Goal: Information Seeking & Learning: Learn about a topic

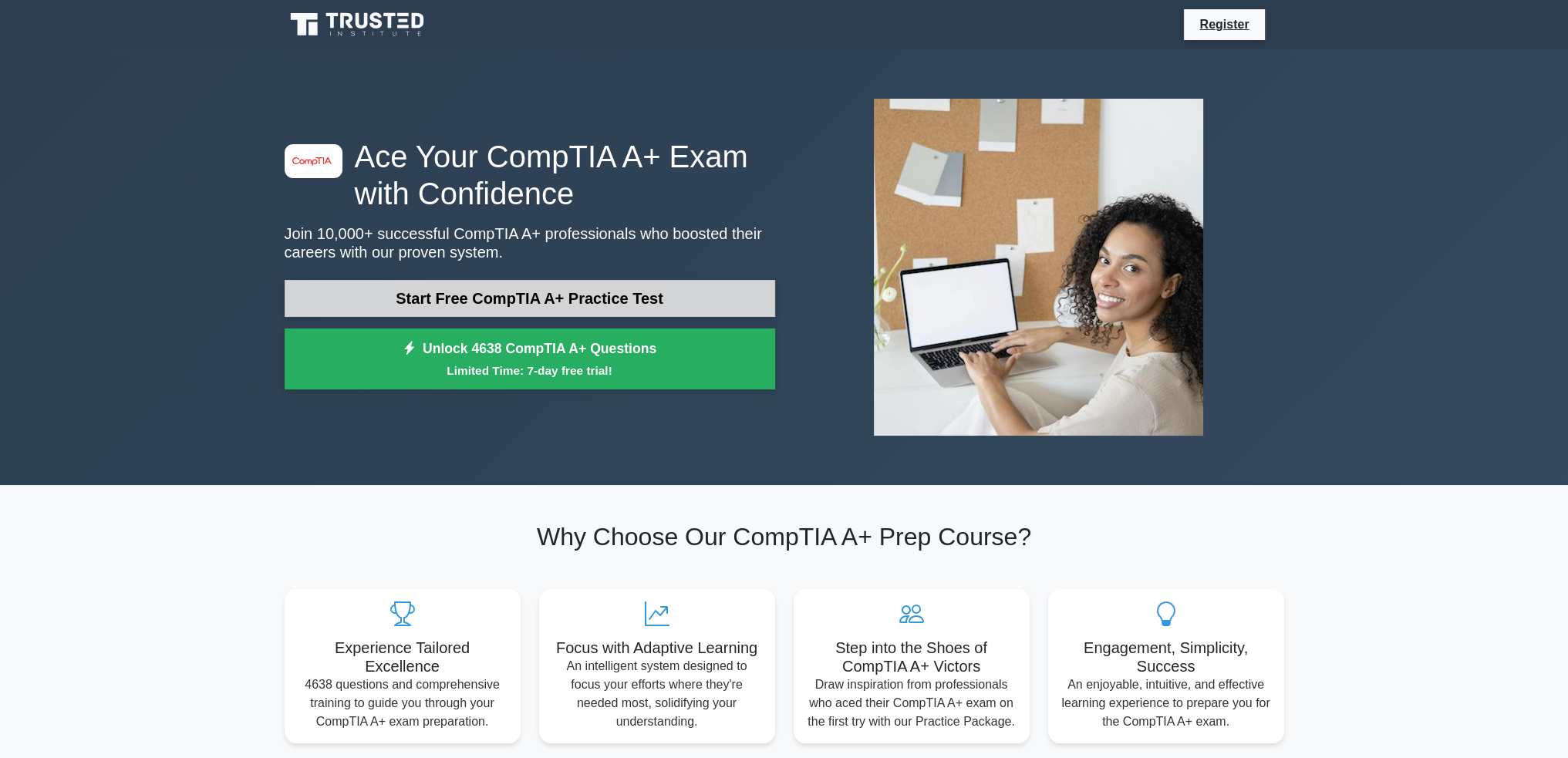
click at [512, 301] on link "Start Free CompTIA A+ Practice Test" at bounding box center [529, 298] width 491 height 37
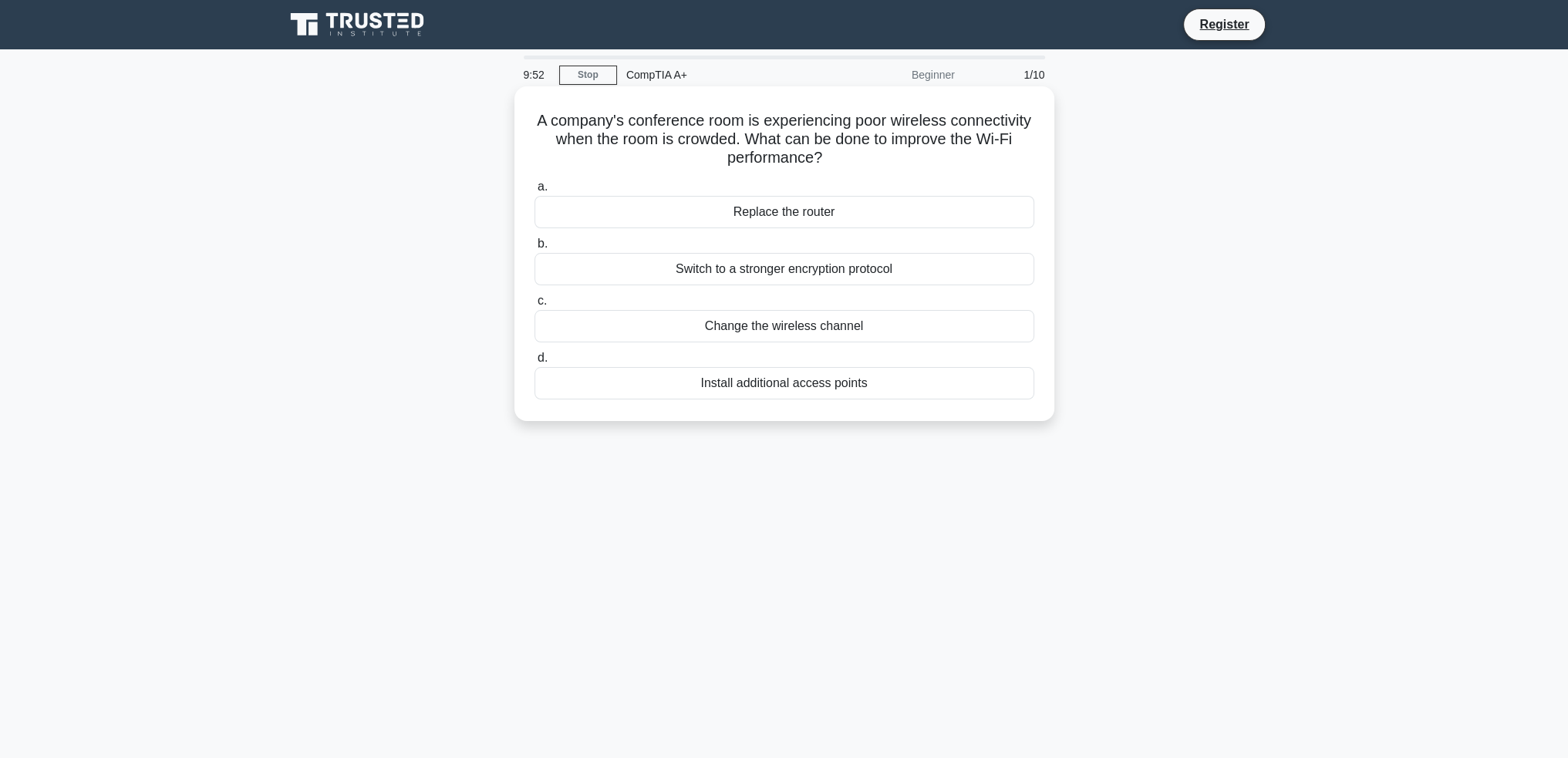
click at [857, 389] on div "Install additional access points" at bounding box center [784, 383] width 500 height 32
click at [534, 363] on input "d. Install additional access points" at bounding box center [534, 358] width 0 height 10
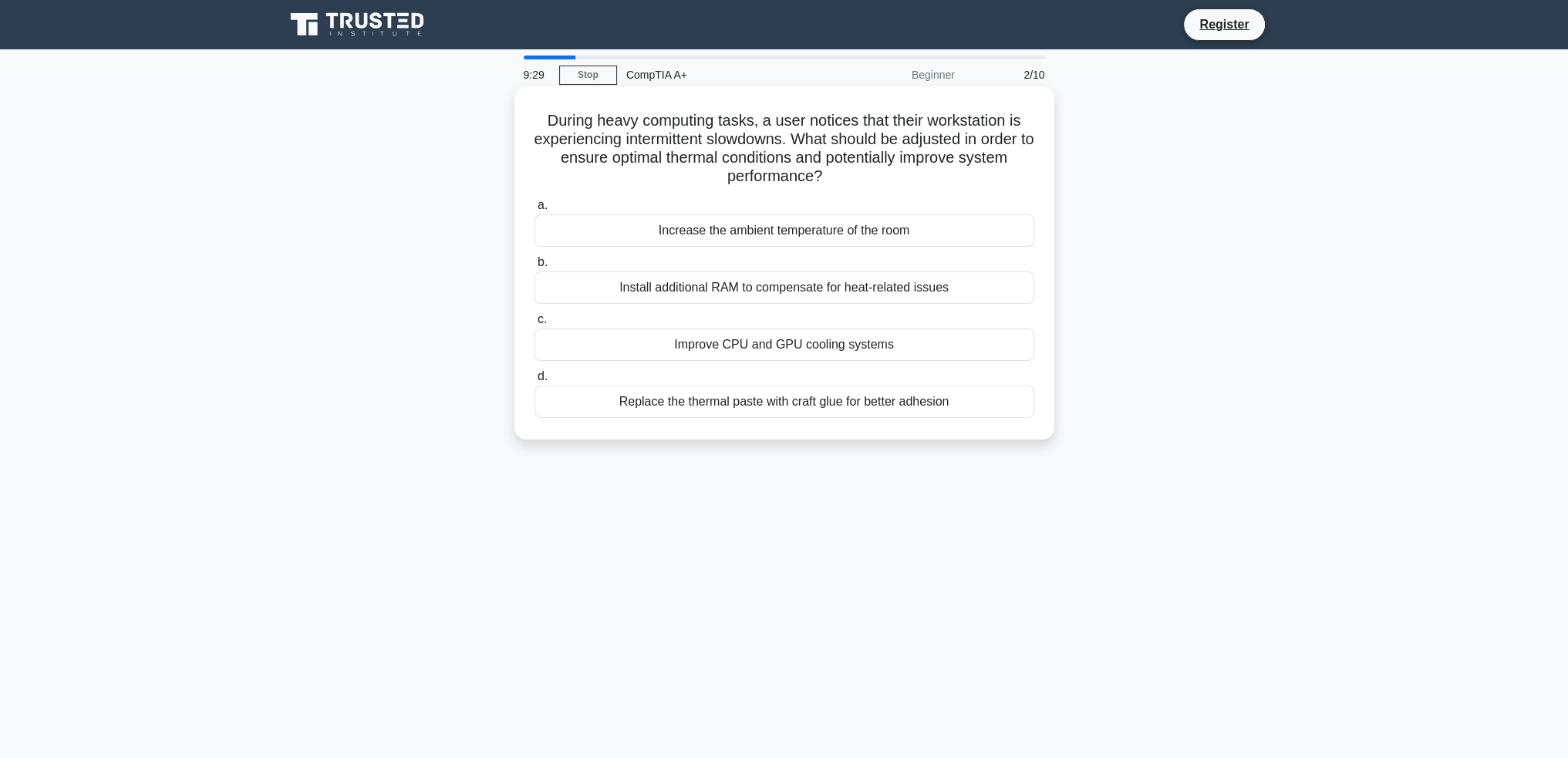
click at [862, 347] on div "Improve CPU and GPU cooling systems" at bounding box center [784, 345] width 500 height 32
click at [534, 325] on input "c. Improve CPU and GPU cooling systems" at bounding box center [534, 320] width 0 height 10
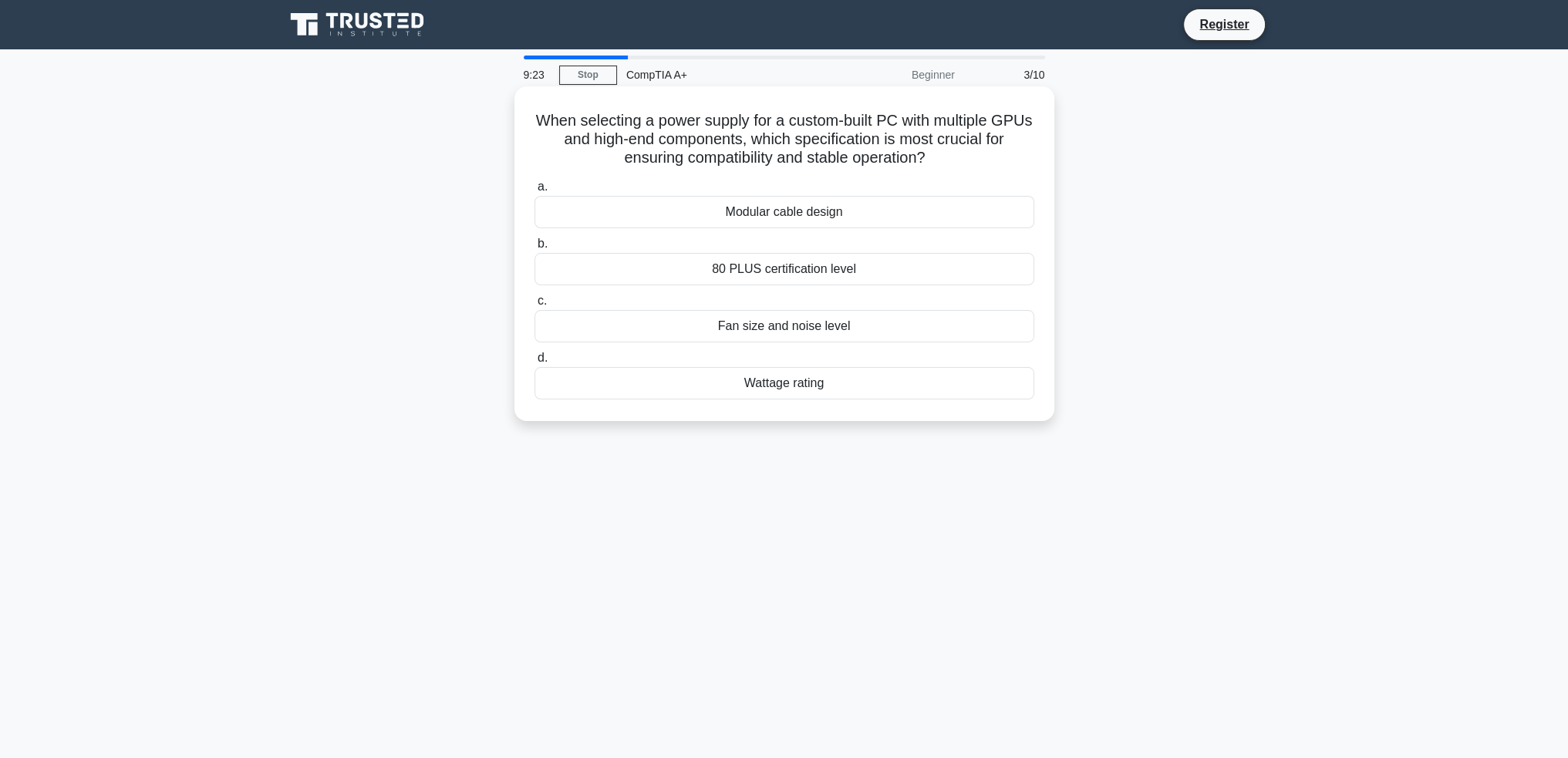
click at [857, 388] on div "Wattage rating" at bounding box center [784, 383] width 500 height 32
click at [534, 363] on input "d. Wattage rating" at bounding box center [534, 358] width 0 height 10
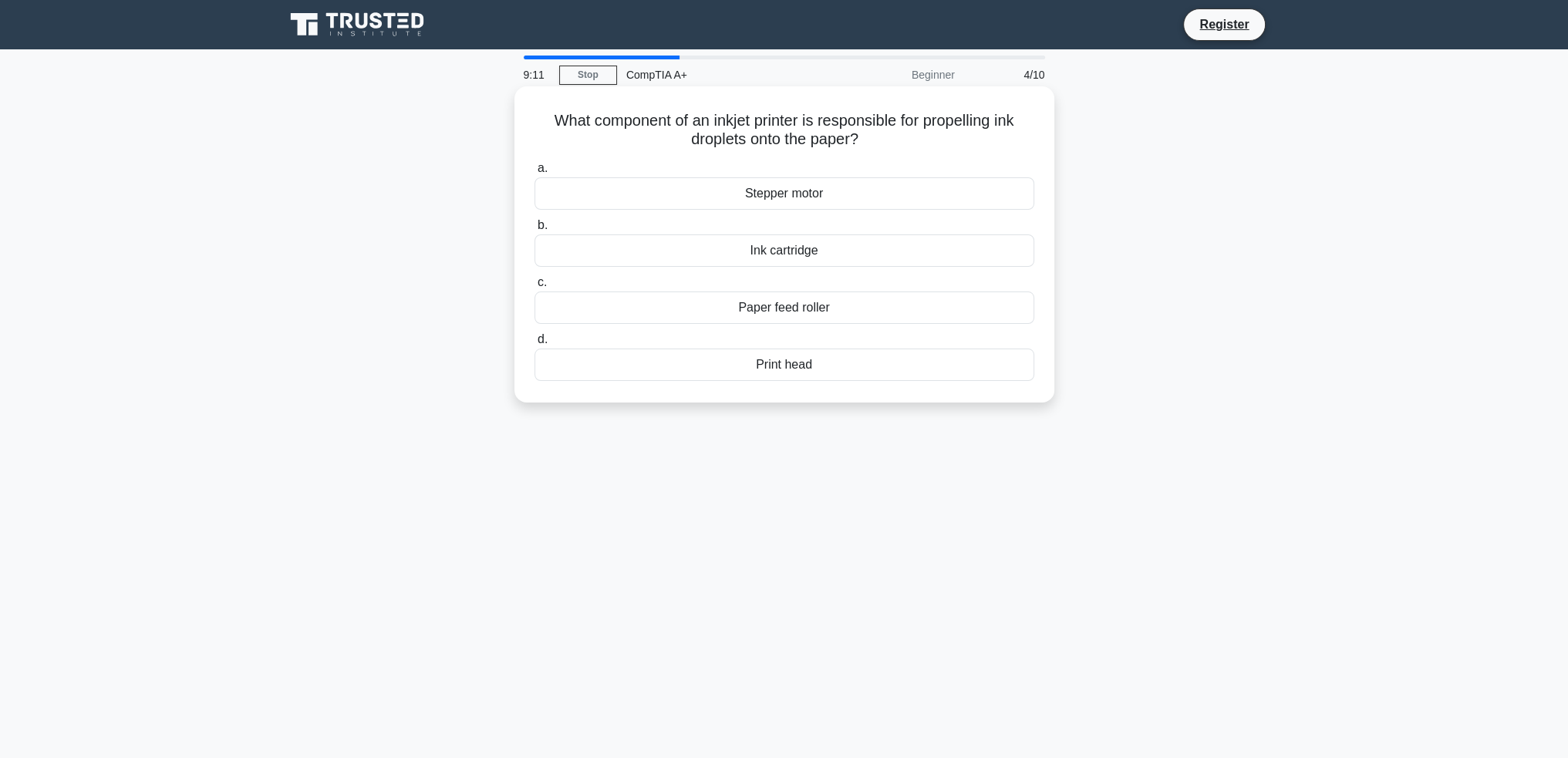
click at [823, 181] on div "Stepper motor" at bounding box center [784, 193] width 500 height 32
click at [534, 173] on input "a. Stepper motor" at bounding box center [534, 168] width 0 height 10
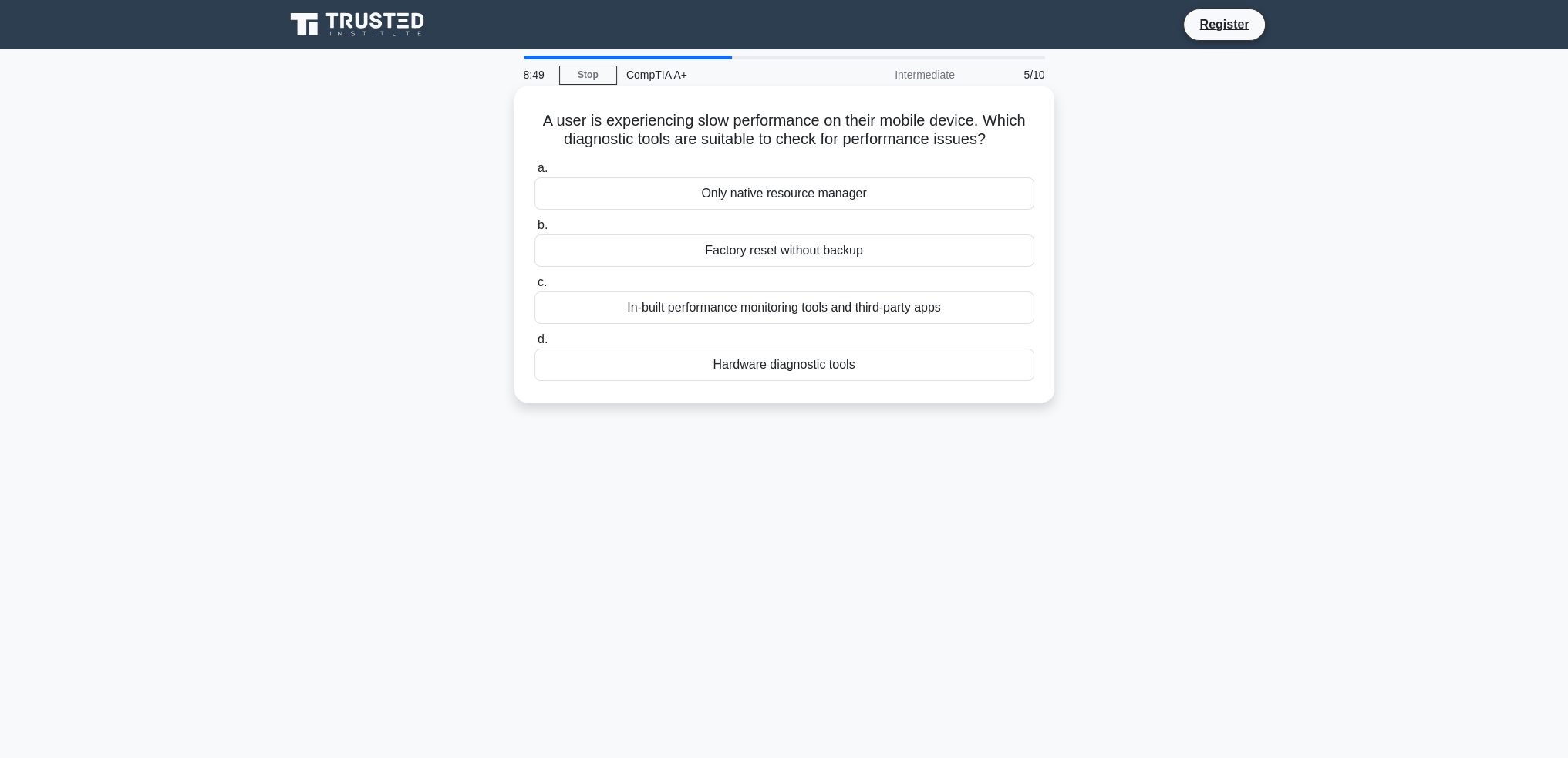
click at [877, 317] on div "In-built performance monitoring tools and third-party apps" at bounding box center [784, 308] width 500 height 32
click at [534, 288] on input "c. In-built performance monitoring tools and third-party apps" at bounding box center [534, 283] width 0 height 10
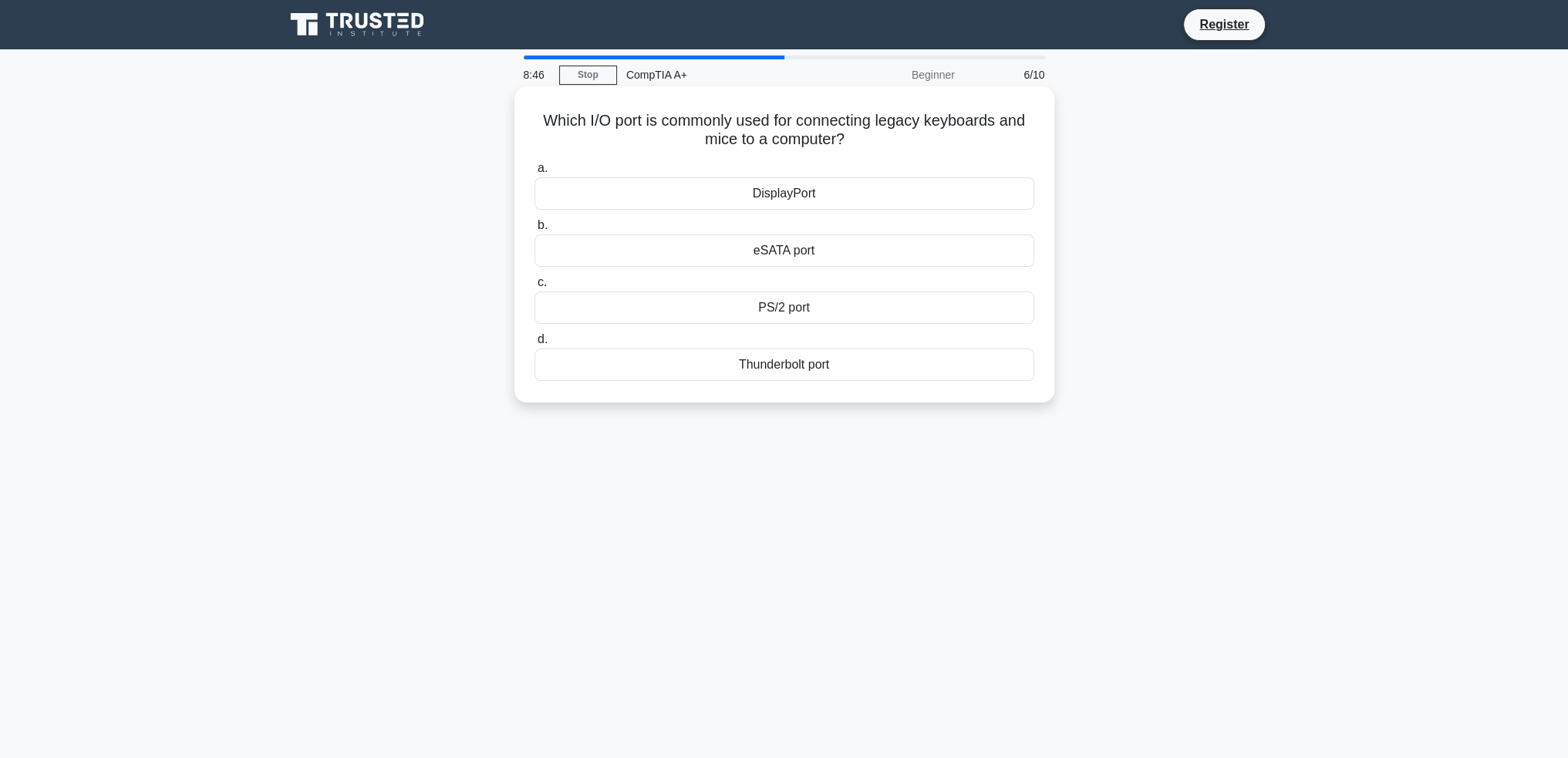
click at [842, 309] on div "PS/2 port" at bounding box center [784, 308] width 500 height 32
click at [534, 288] on input "c. PS/2 port" at bounding box center [534, 283] width 0 height 10
click at [838, 360] on div "PCI Express x16" at bounding box center [784, 365] width 500 height 32
click at [534, 345] on input "d. PCI Express x16" at bounding box center [534, 339] width 0 height 10
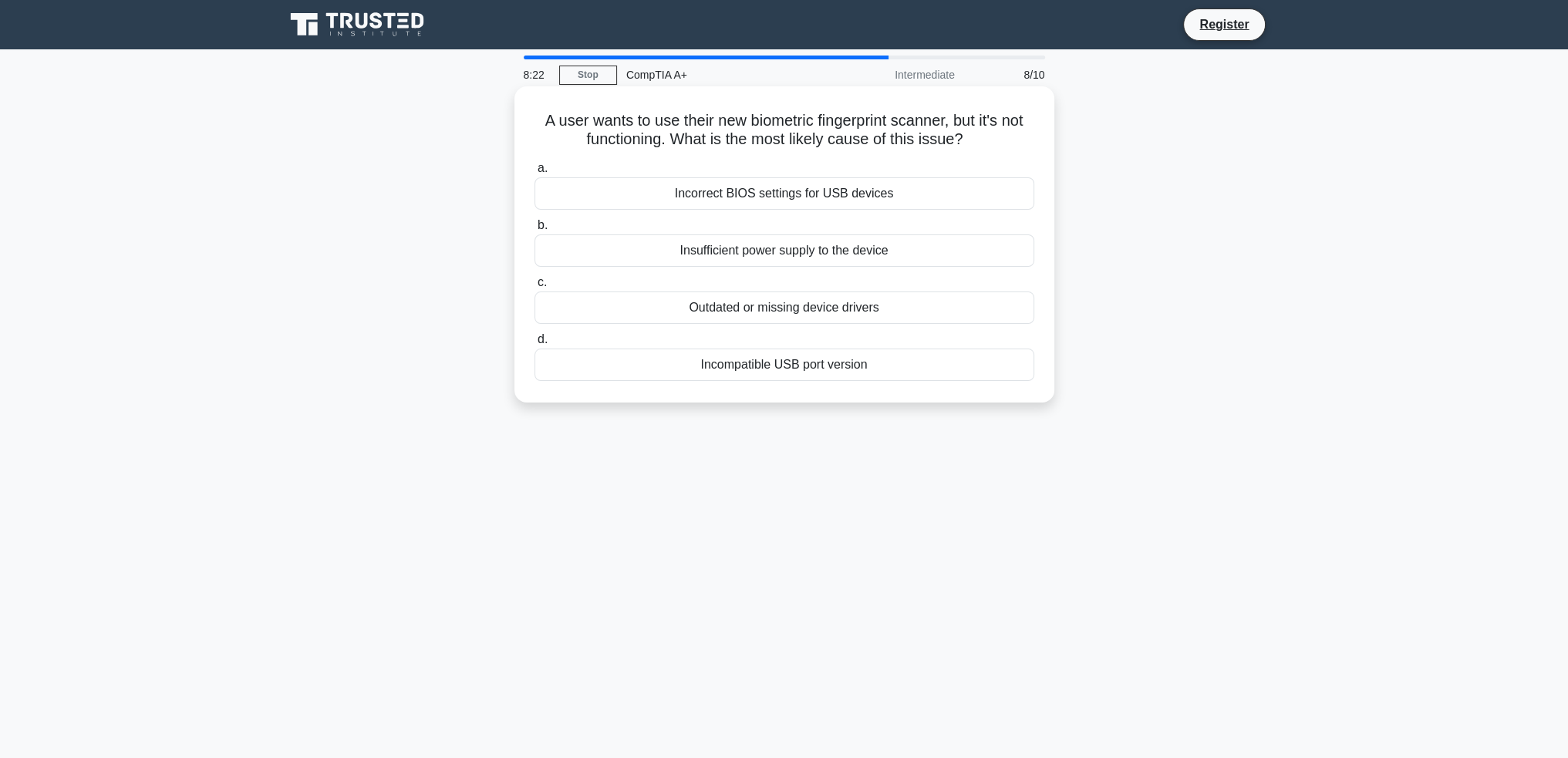
click at [856, 315] on div "Outdated or missing device drivers" at bounding box center [784, 308] width 500 height 32
click at [534, 288] on input "c. Outdated or missing device drivers" at bounding box center [534, 283] width 0 height 10
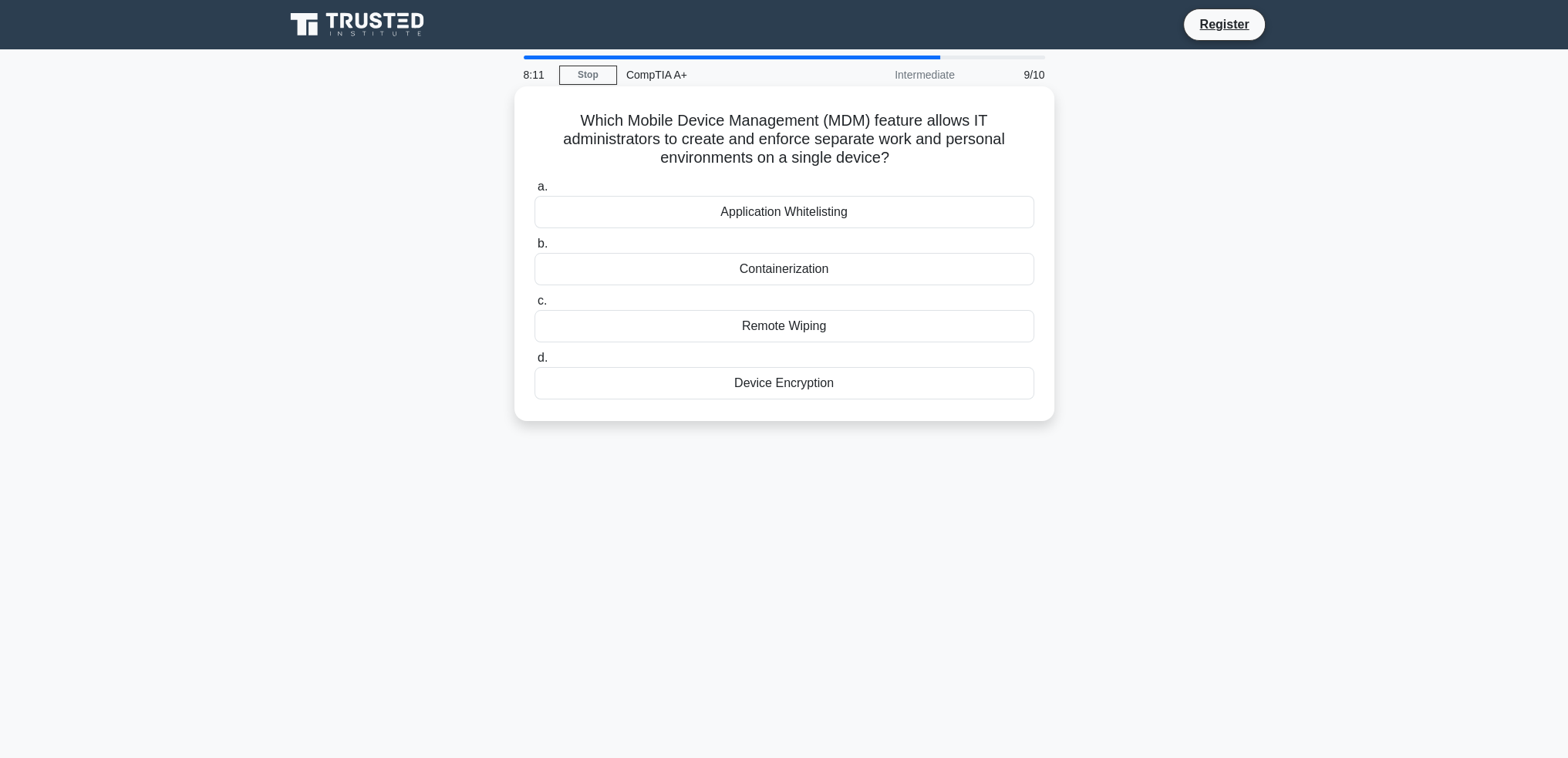
click at [829, 279] on div "Containerization" at bounding box center [784, 269] width 500 height 32
click at [534, 249] on input "b. Containerization" at bounding box center [534, 244] width 0 height 10
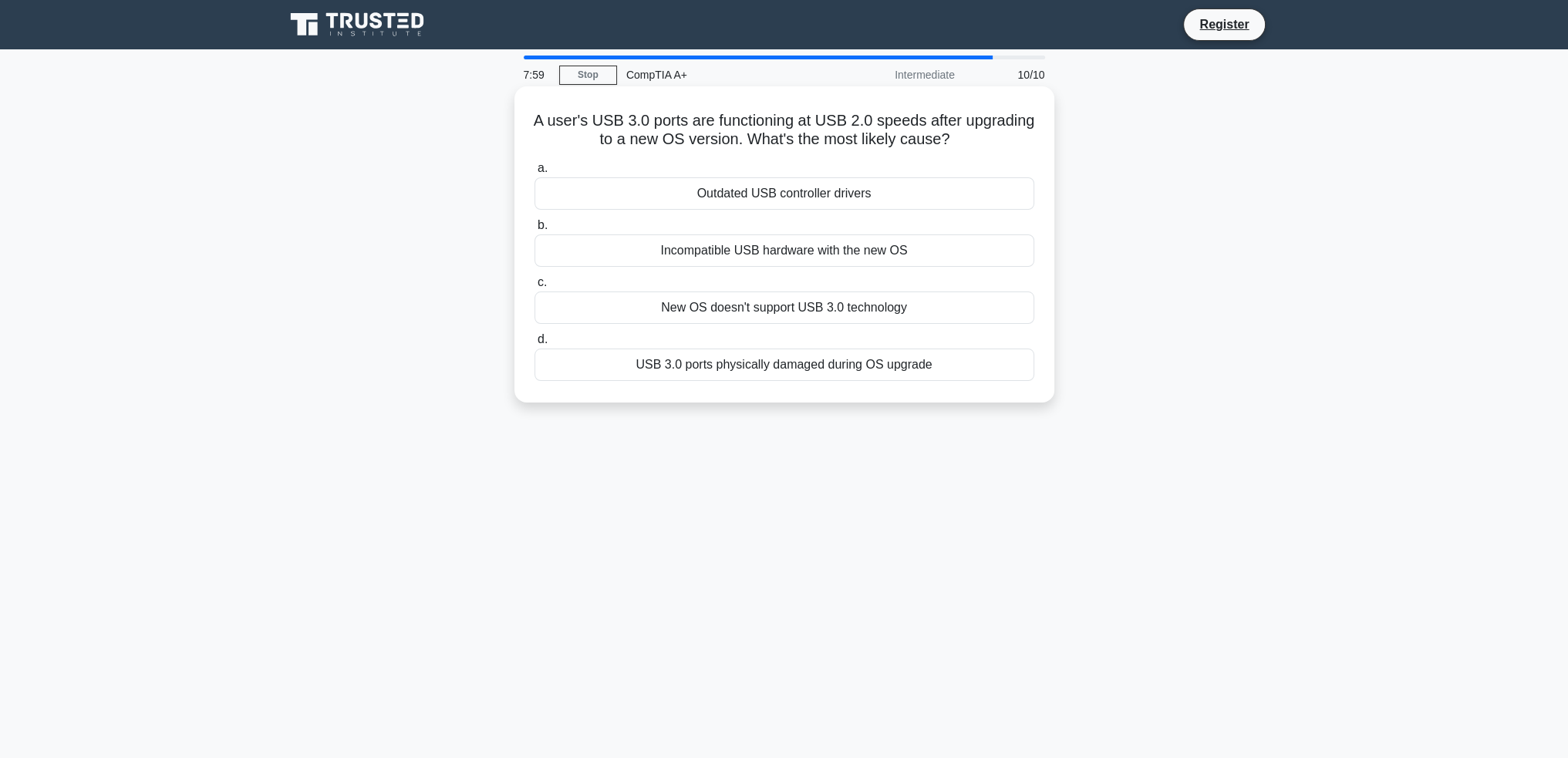
drag, startPoint x: 842, startPoint y: 200, endPoint x: 840, endPoint y: 215, distance: 15.1
click at [842, 201] on div "Outdated USB controller drivers" at bounding box center [784, 193] width 500 height 32
click at [534, 173] on input "a. Outdated USB controller drivers" at bounding box center [534, 168] width 0 height 10
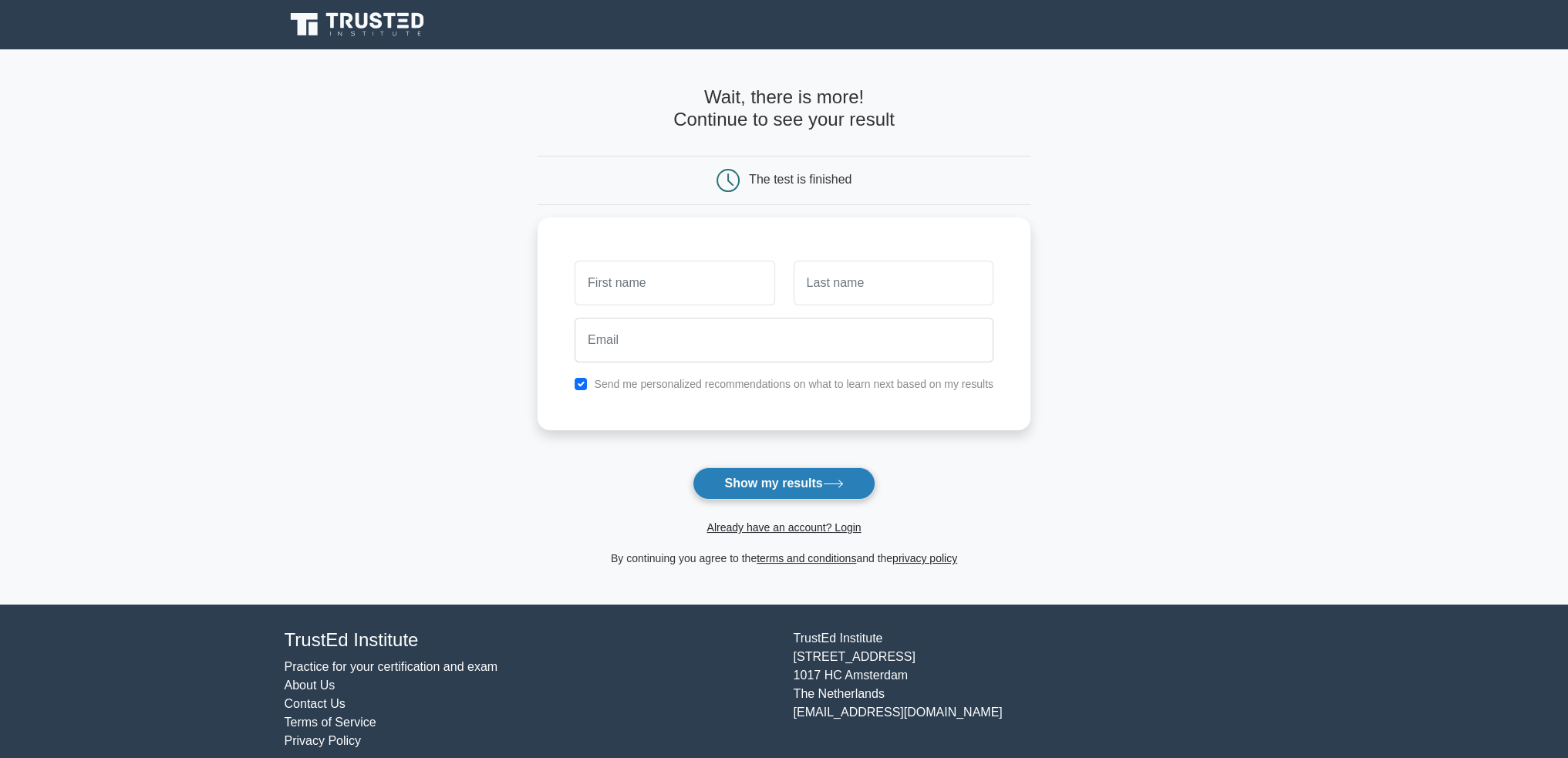
click at [799, 483] on button "Show my results" at bounding box center [784, 483] width 182 height 32
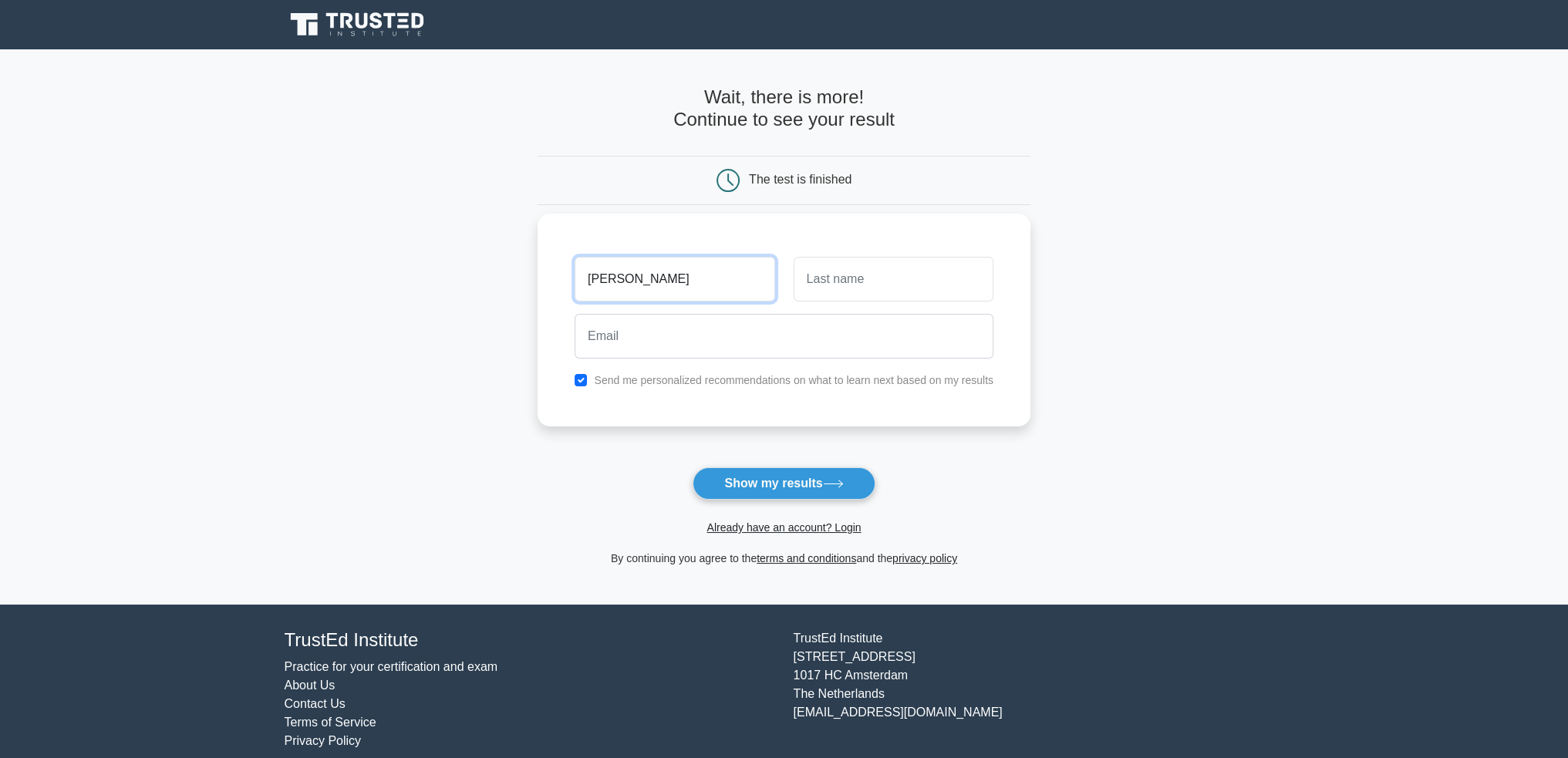
type input "benito"
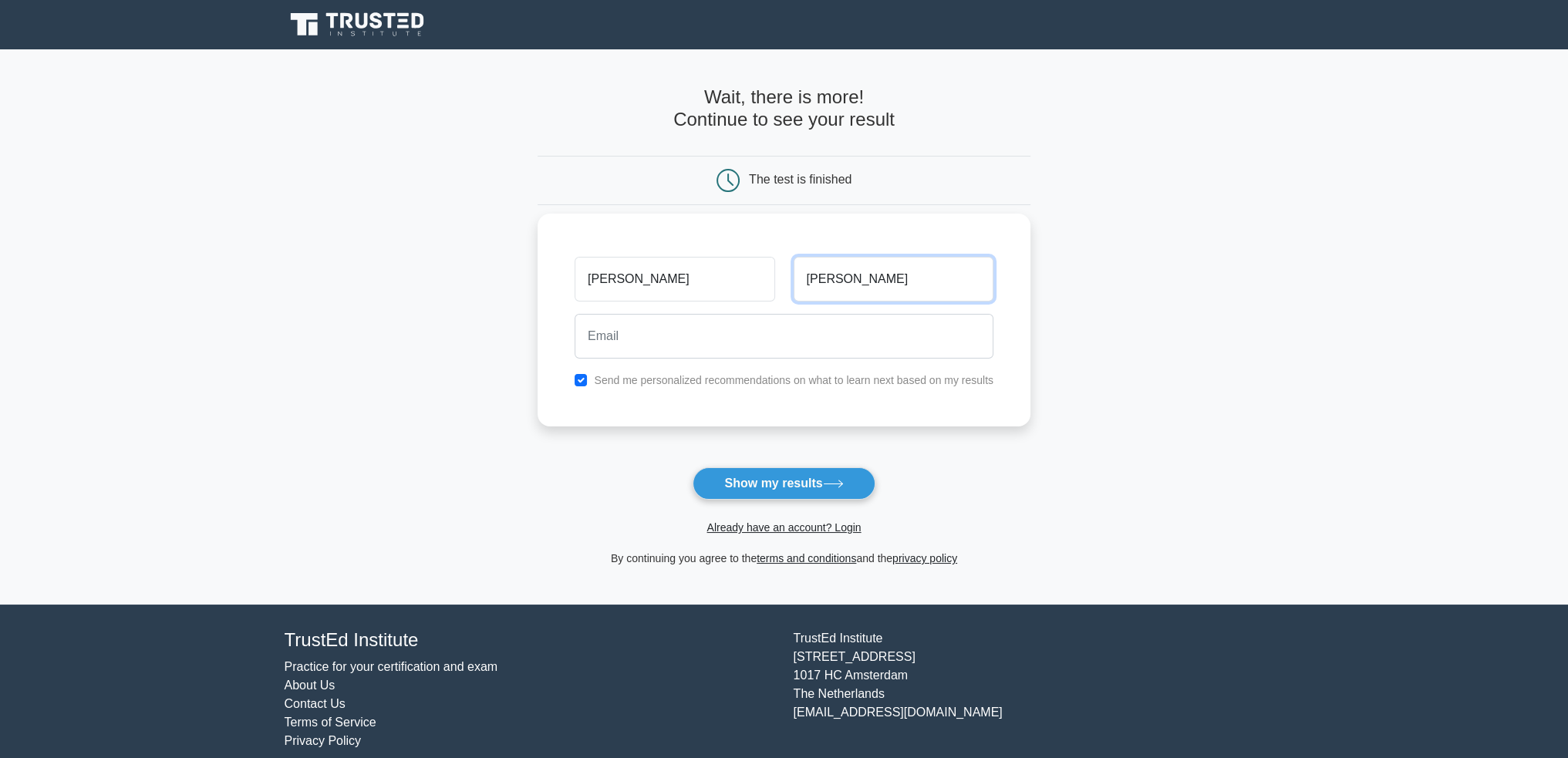
type input "camela"
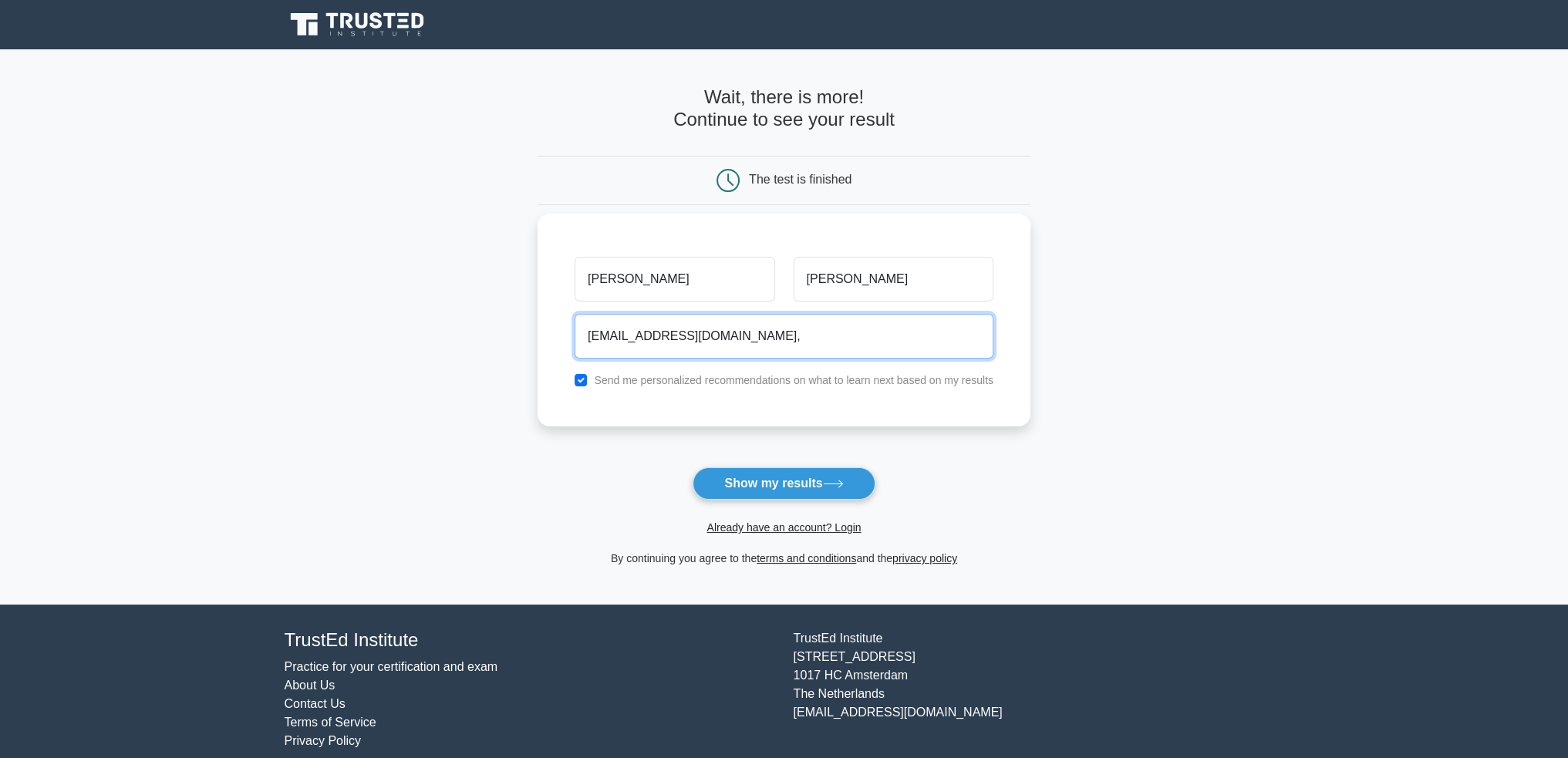
click at [693, 467] on button "Show my results" at bounding box center [784, 483] width 182 height 32
type input "benitocamela@hotmail.com"
click at [693, 467] on button "Show my results" at bounding box center [784, 483] width 182 height 32
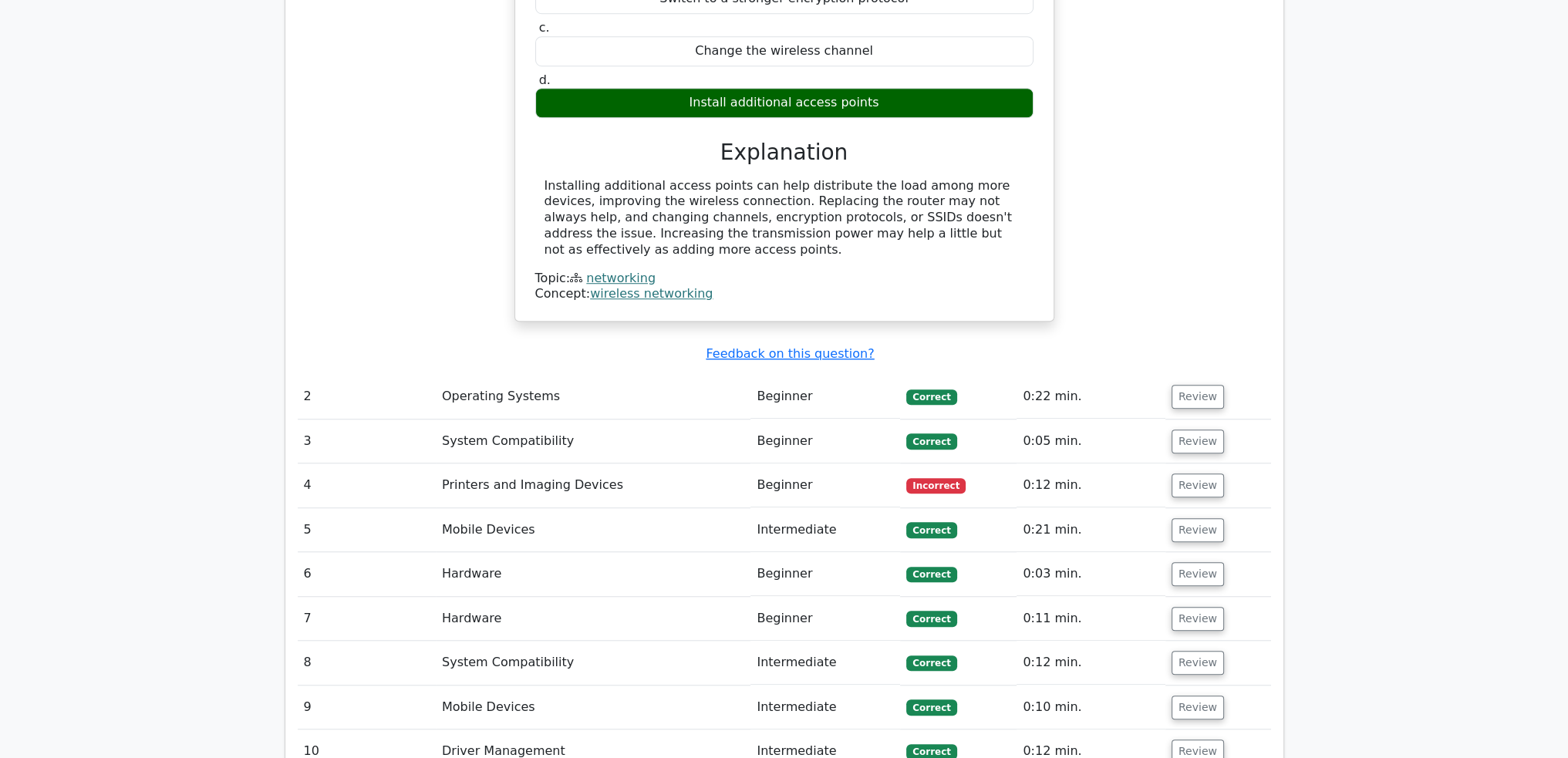
scroll to position [1465, 0]
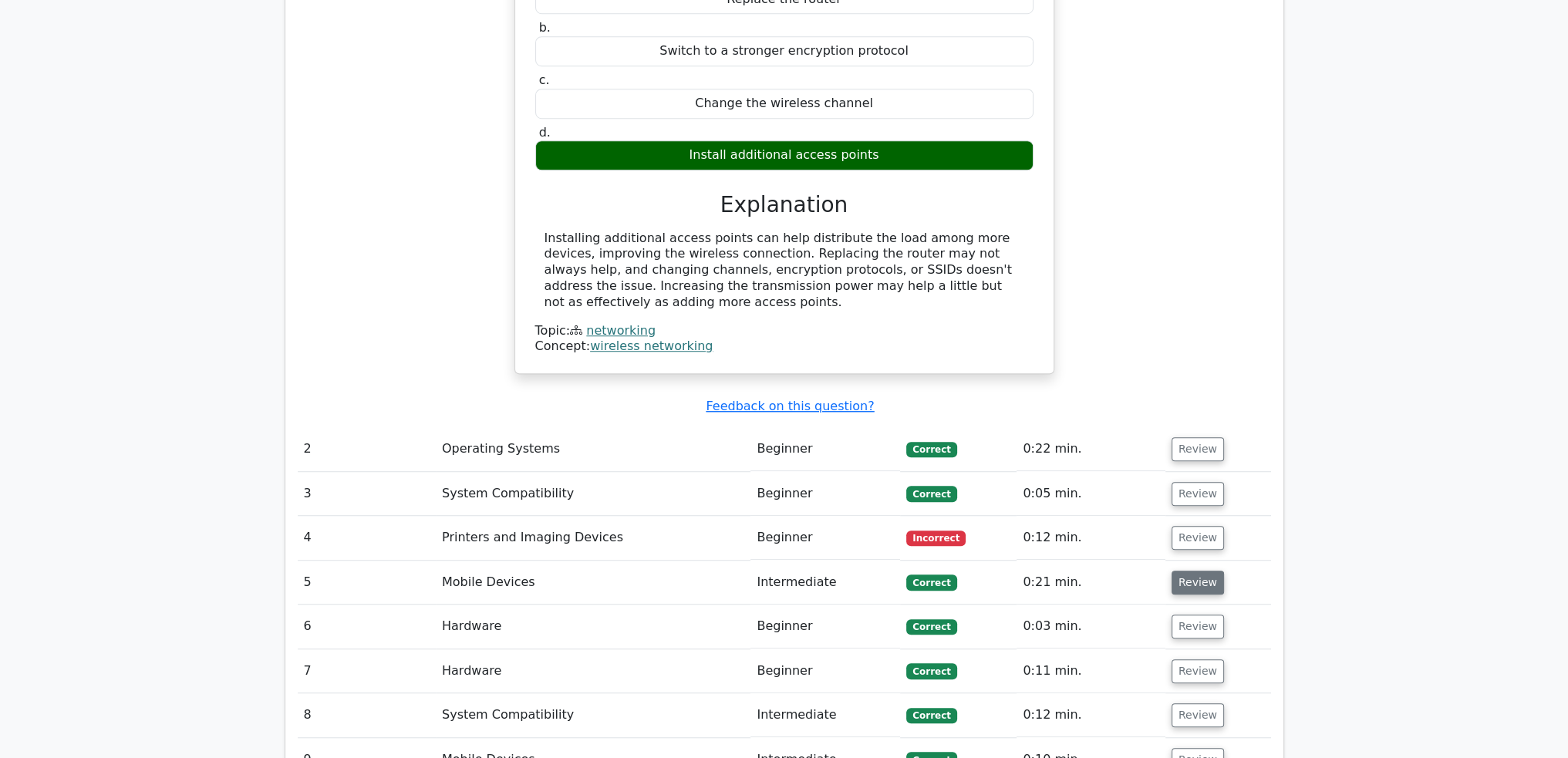
click at [1188, 570] on button "Review" at bounding box center [1197, 582] width 52 height 24
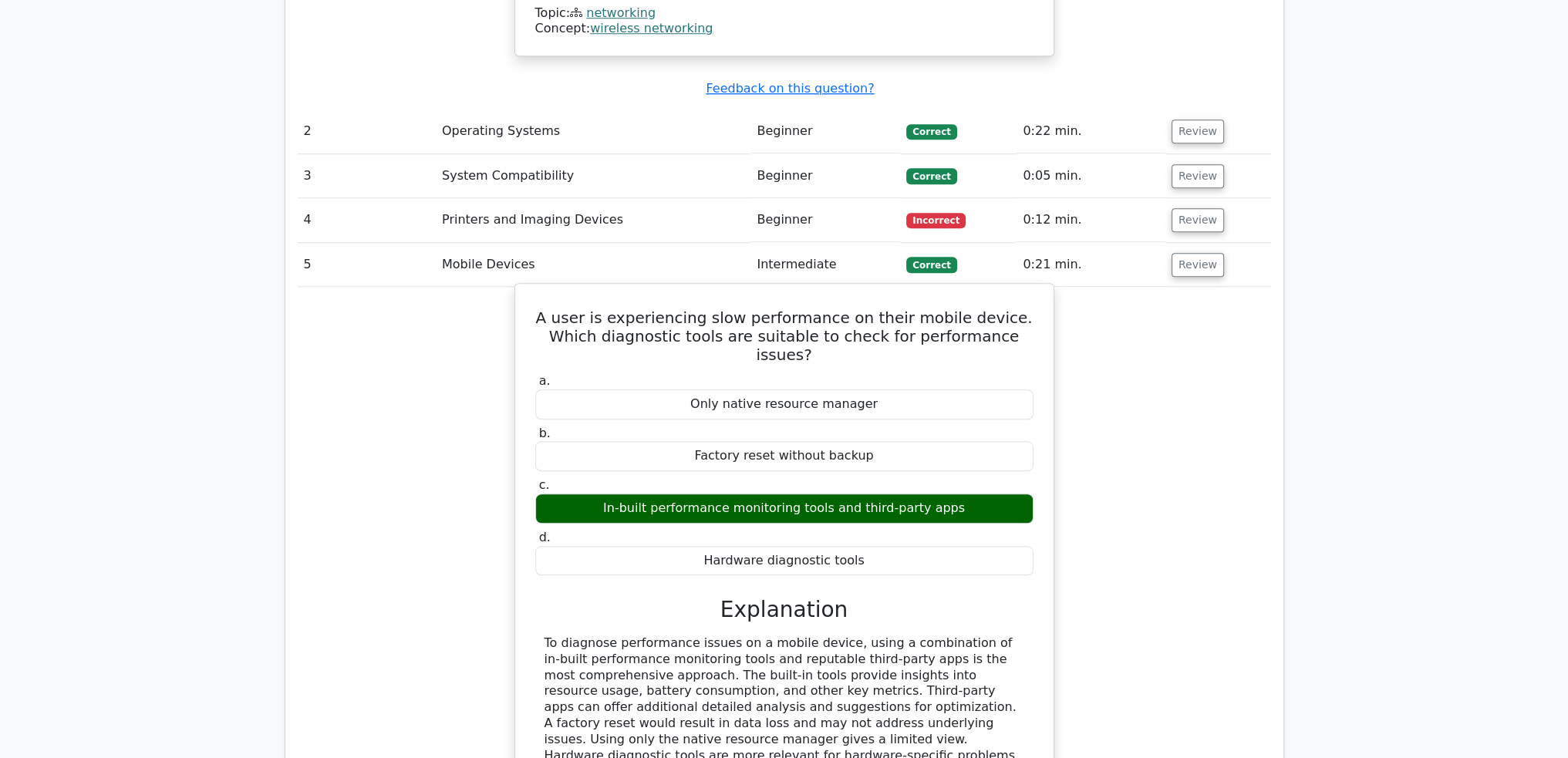
scroll to position [1774, 0]
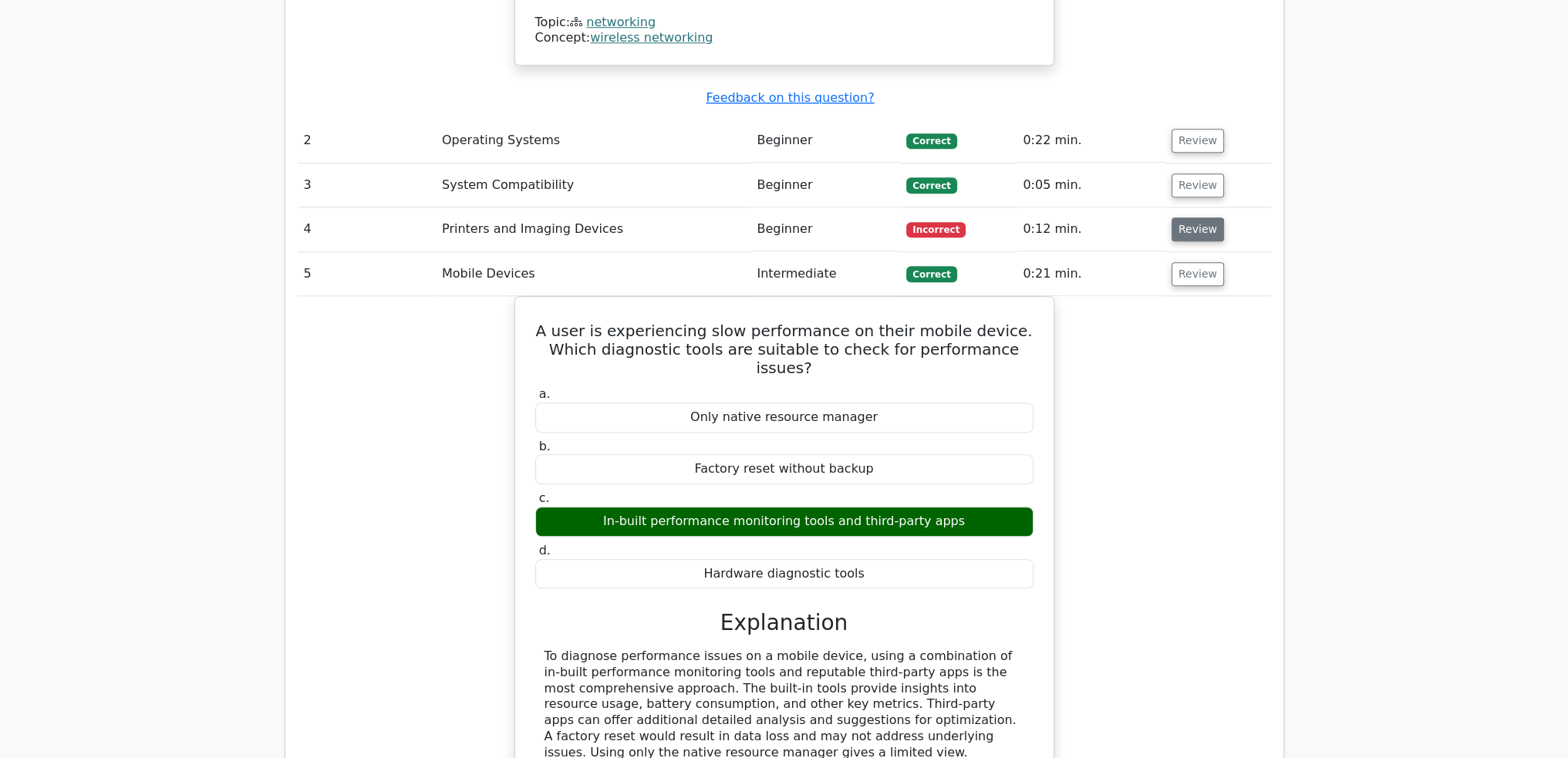
click at [1192, 217] on button "Review" at bounding box center [1197, 230] width 52 height 24
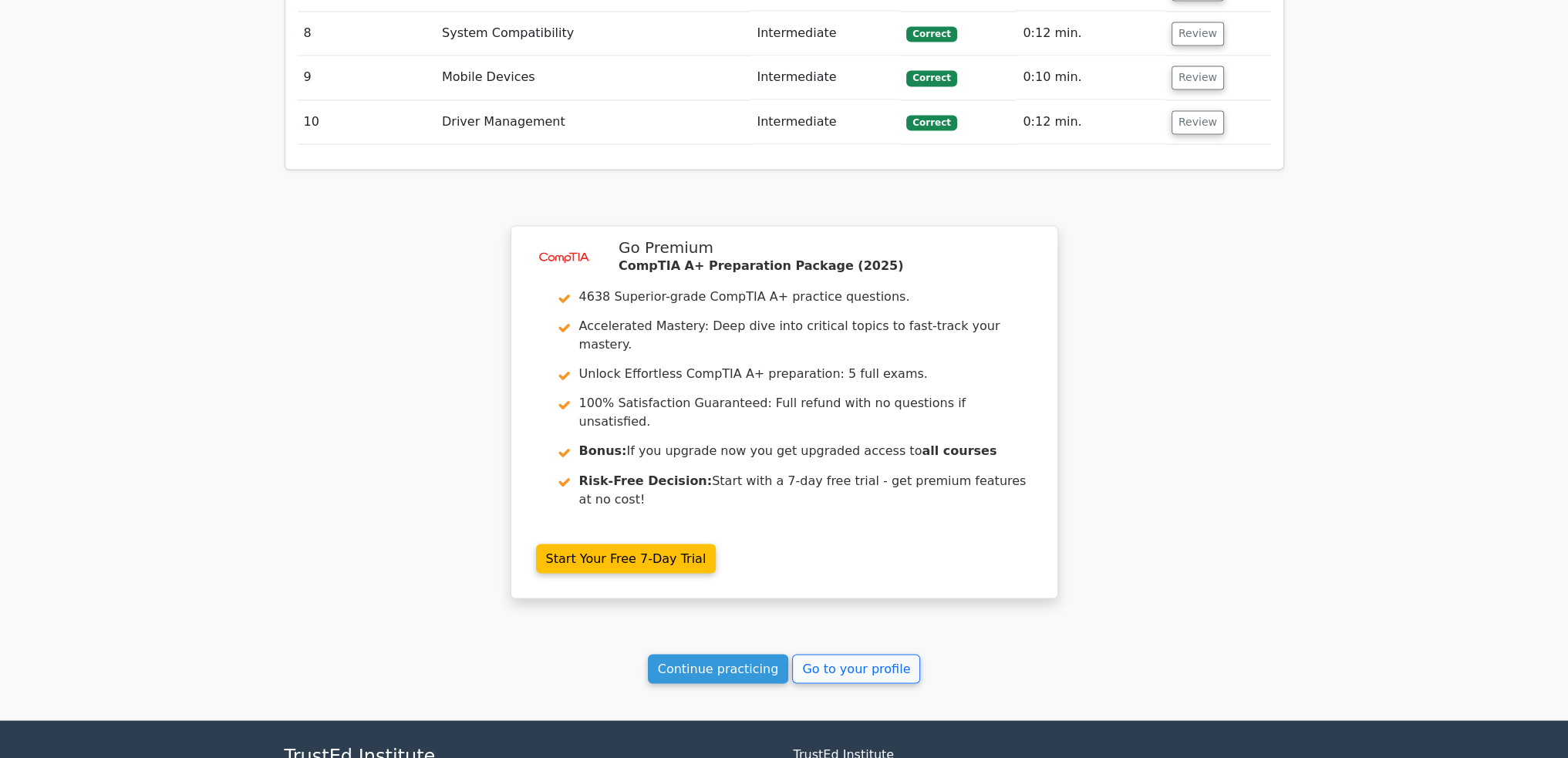
scroll to position [3457, 0]
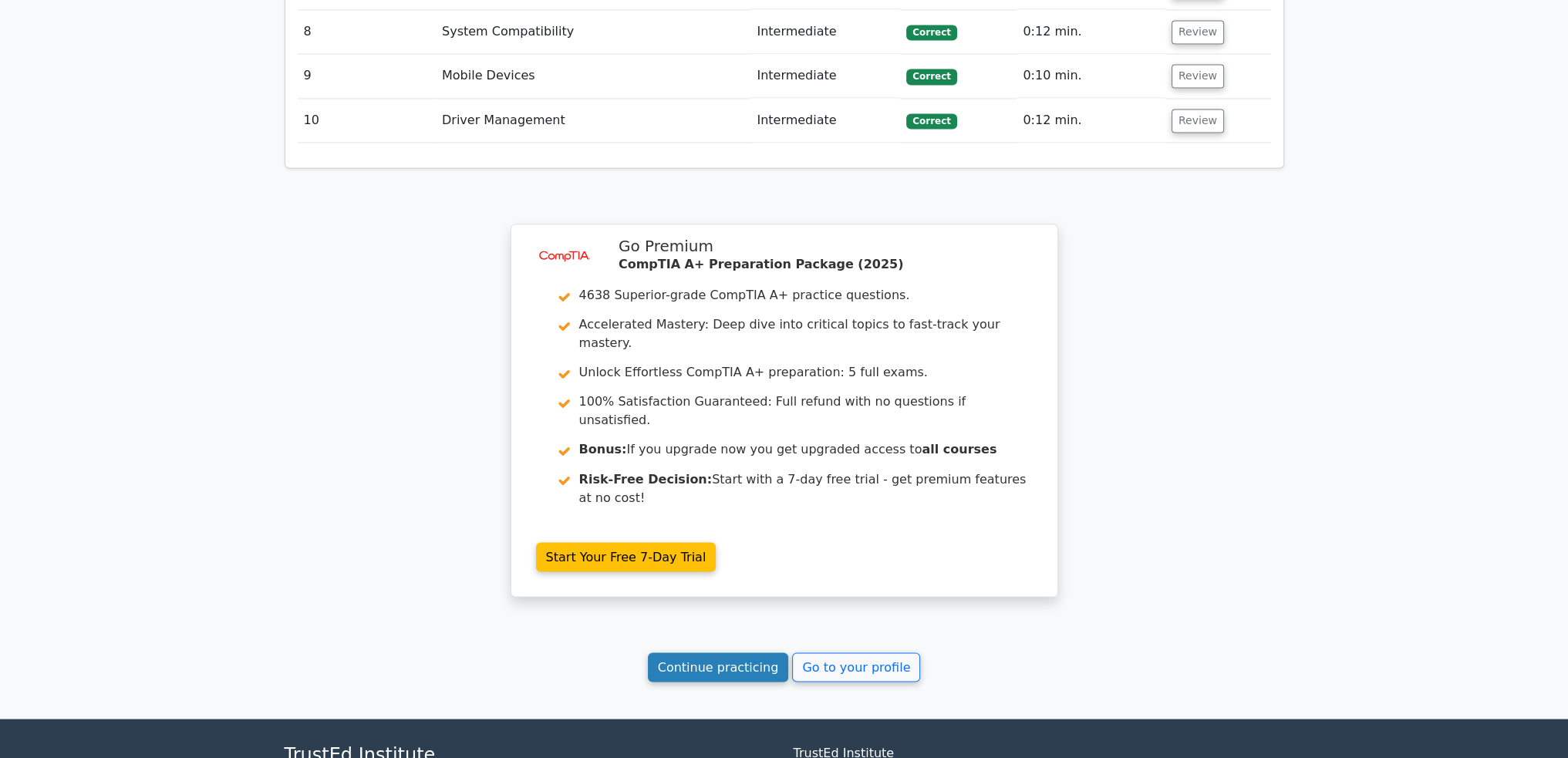
click at [702, 652] on link "Continue practicing" at bounding box center [718, 667] width 141 height 29
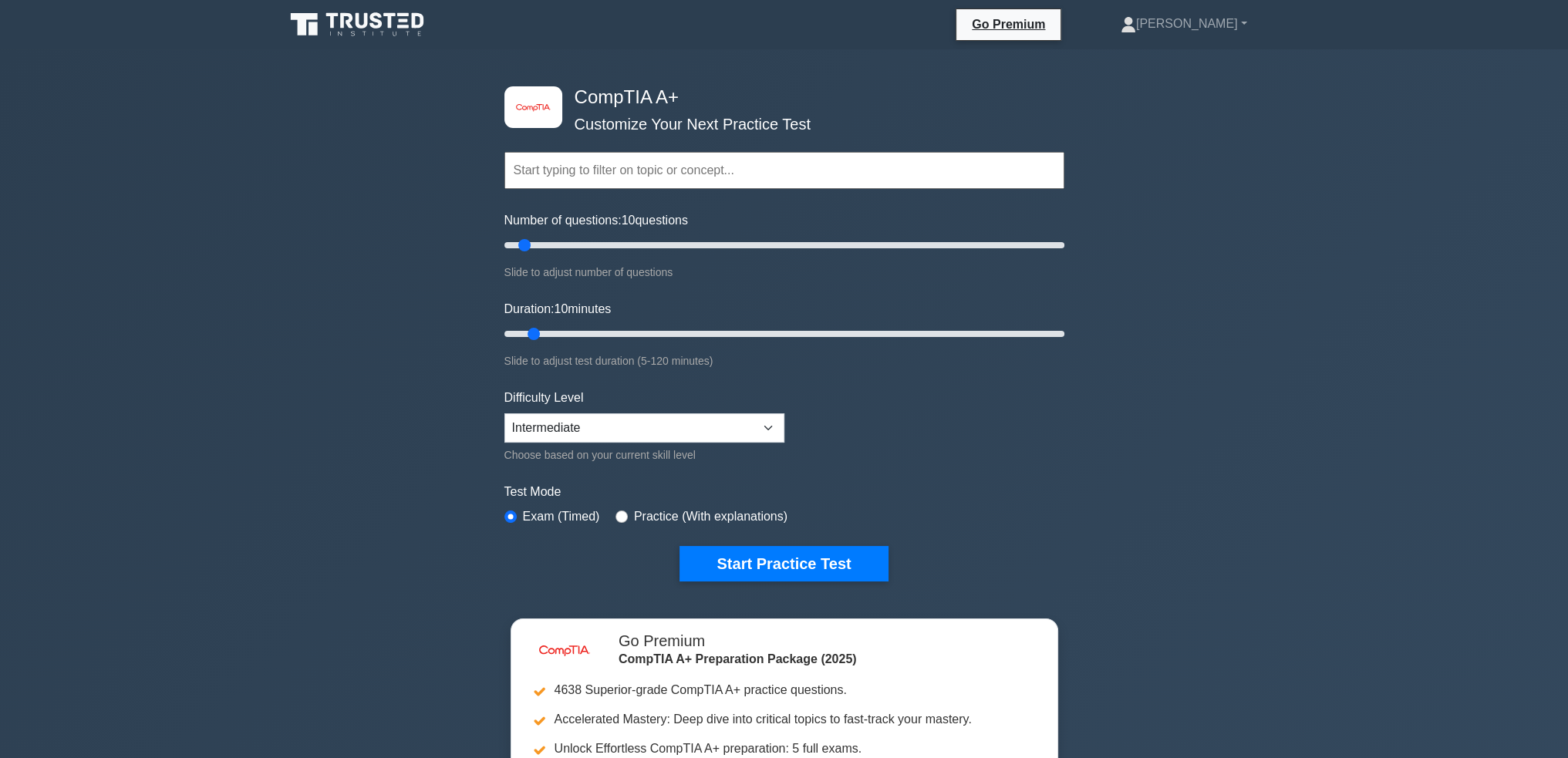
click at [623, 445] on div "Choose based on your current skill level" at bounding box center [644, 454] width 280 height 19
click at [623, 429] on select "Beginner Intermediate Expert" at bounding box center [644, 428] width 280 height 29
select select "expert"
click at [504, 413] on select "Beginner Intermediate Expert" at bounding box center [644, 428] width 280 height 29
click at [746, 568] on button "Start Practice Test" at bounding box center [783, 564] width 208 height 35
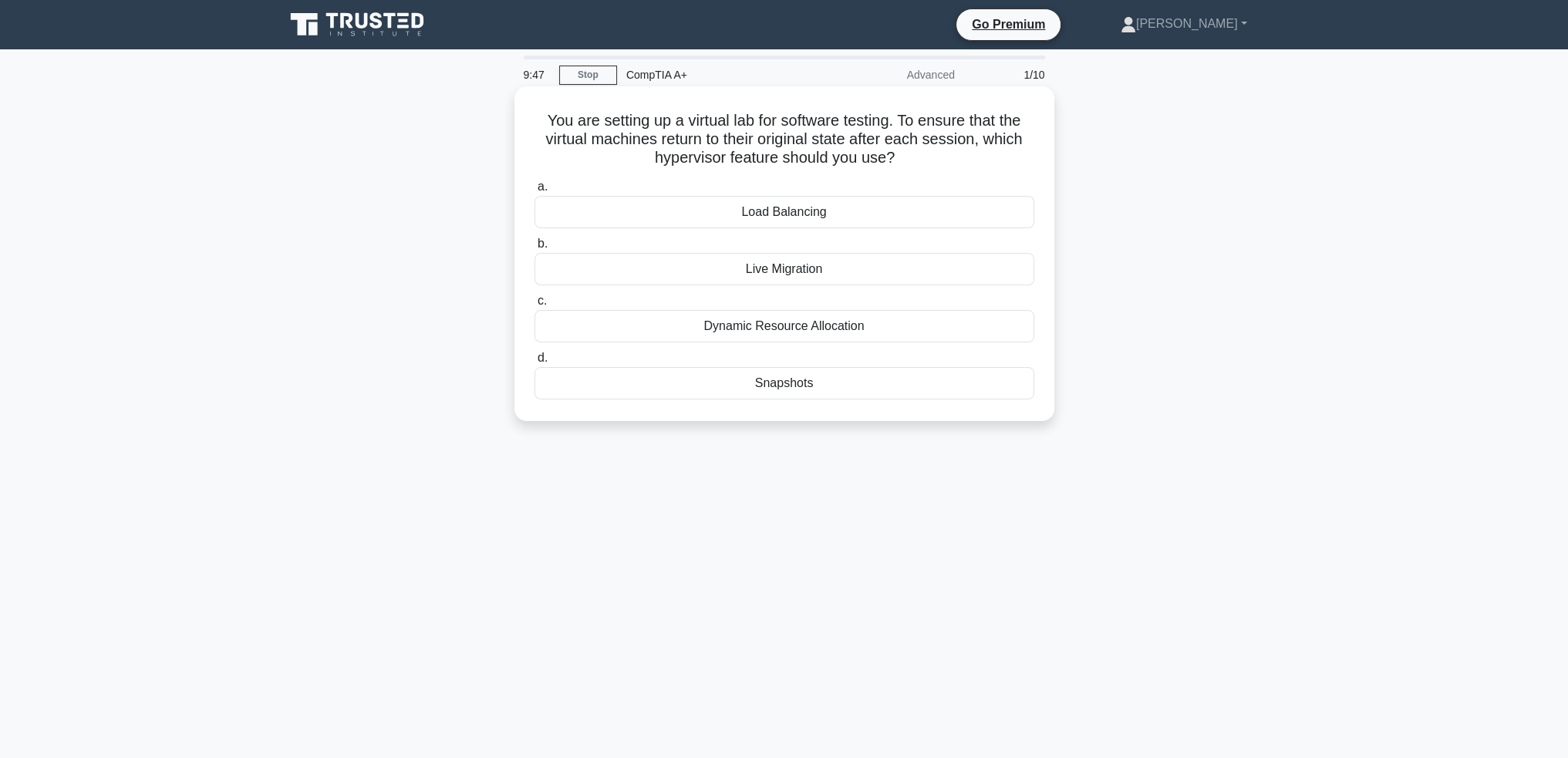
click at [797, 391] on div "Snapshots" at bounding box center [784, 383] width 500 height 32
click at [534, 363] on input "d. Snapshots" at bounding box center [534, 358] width 0 height 10
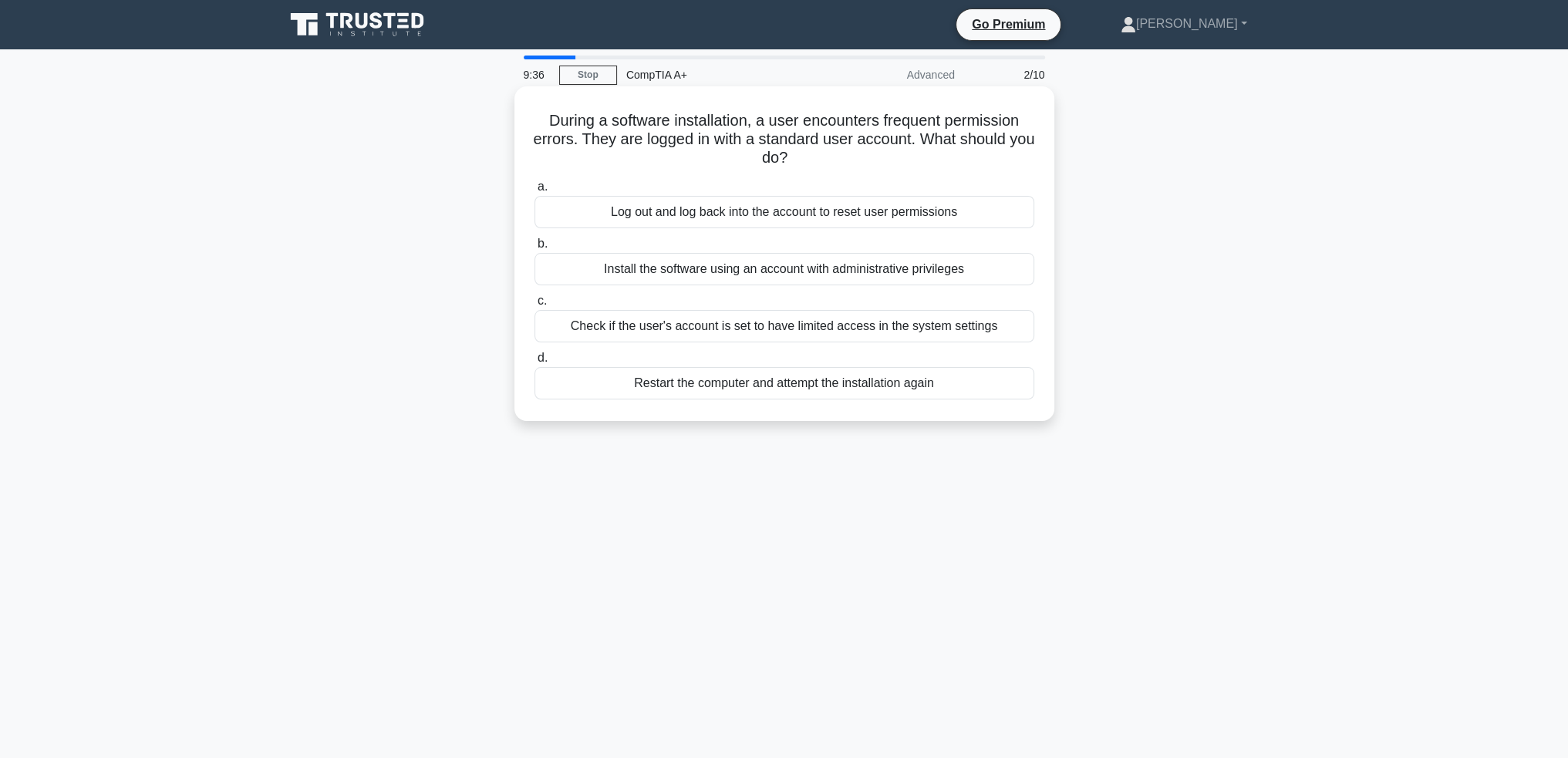
click at [901, 333] on div "Check if the user's account is set to have limited access in the system settings" at bounding box center [784, 326] width 500 height 32
click at [534, 306] on input "c. Check if the user's account is set to have limited access in the system sett…" at bounding box center [534, 301] width 0 height 10
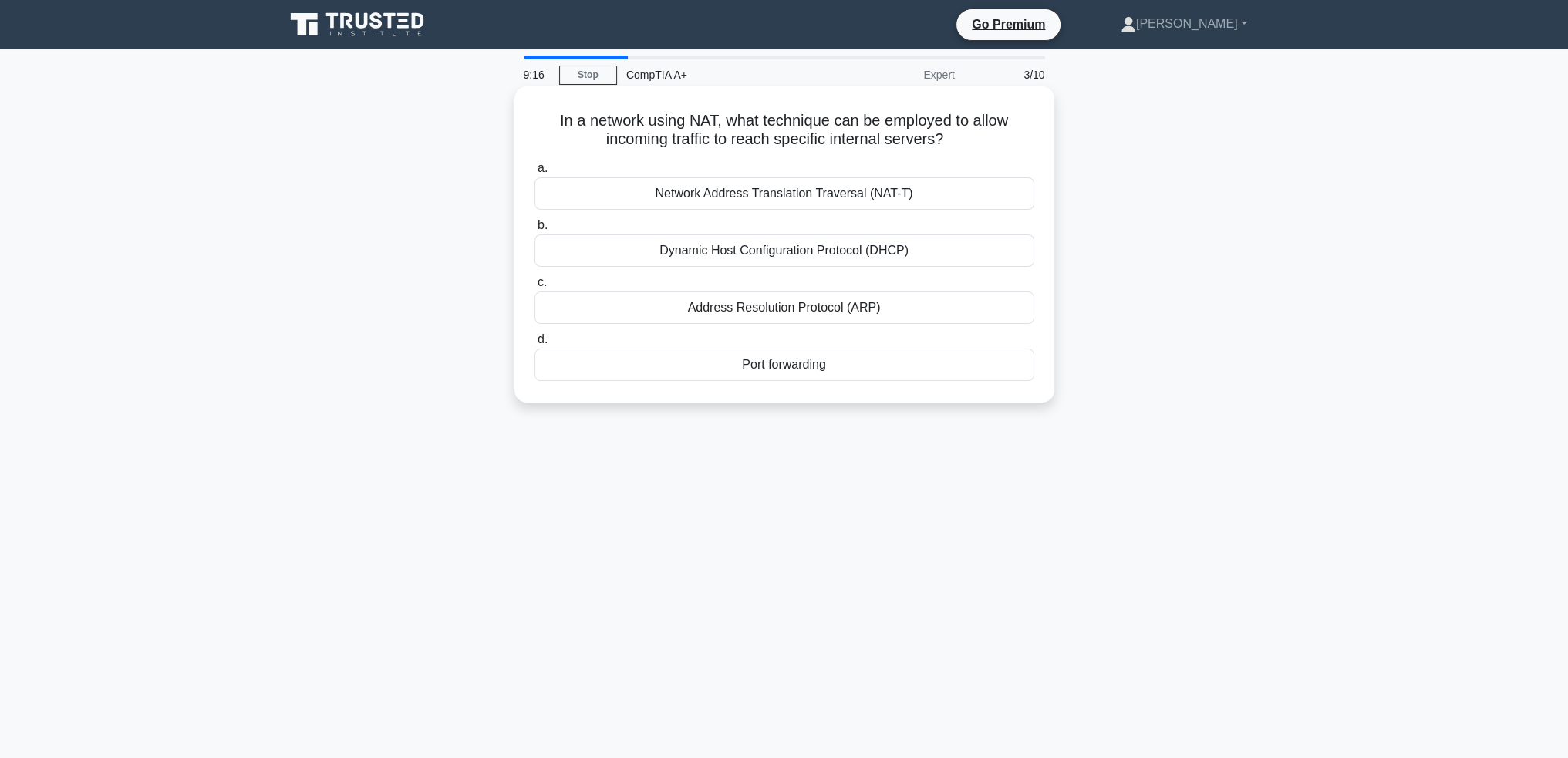
click at [595, 371] on div "Port forwarding" at bounding box center [784, 365] width 500 height 32
click at [534, 345] on input "d. Port forwarding" at bounding box center [534, 339] width 0 height 10
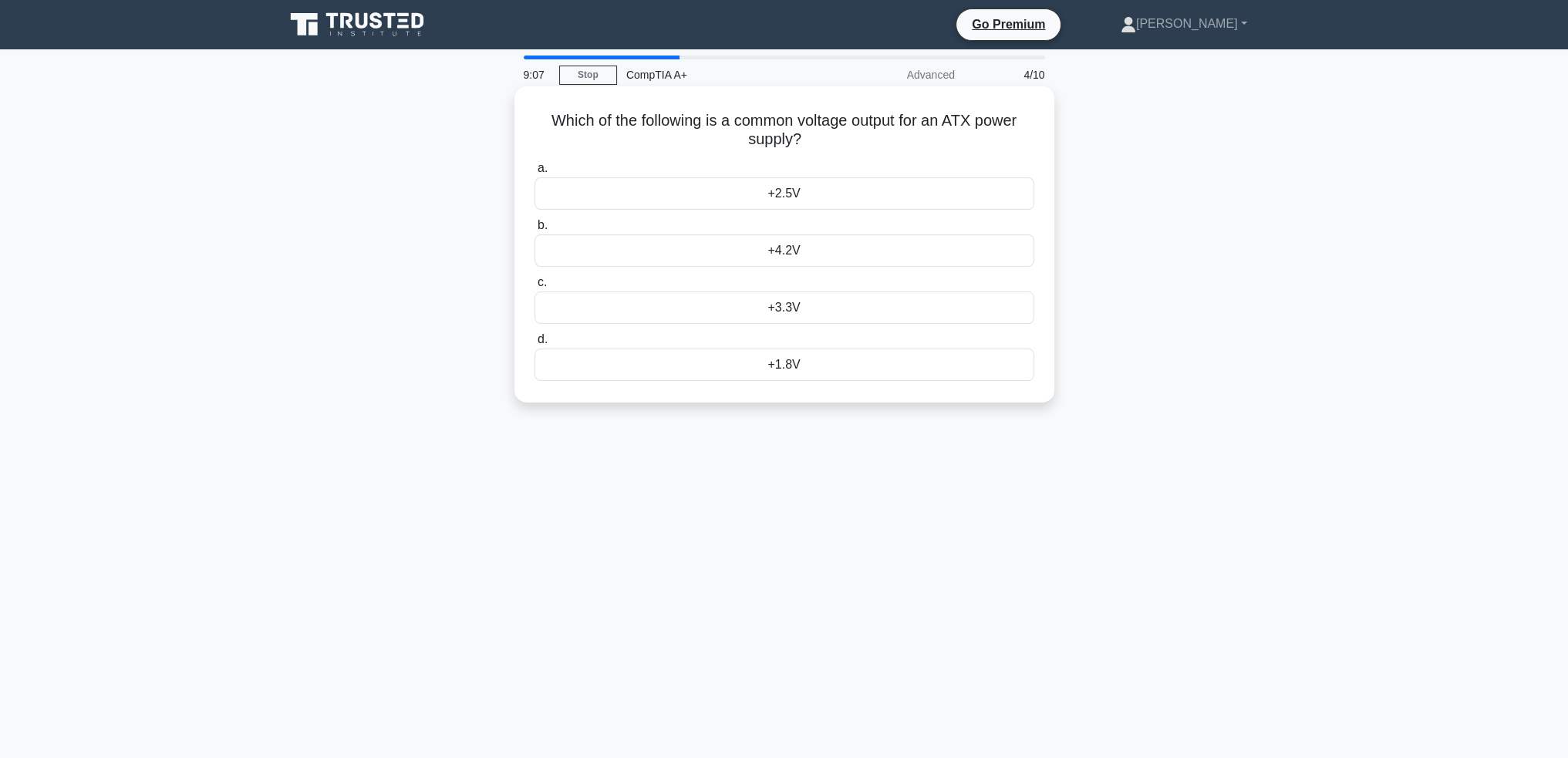
click at [609, 194] on div "+2.5V" at bounding box center [784, 193] width 500 height 32
click at [534, 173] on input "a. +2.5V" at bounding box center [534, 168] width 0 height 10
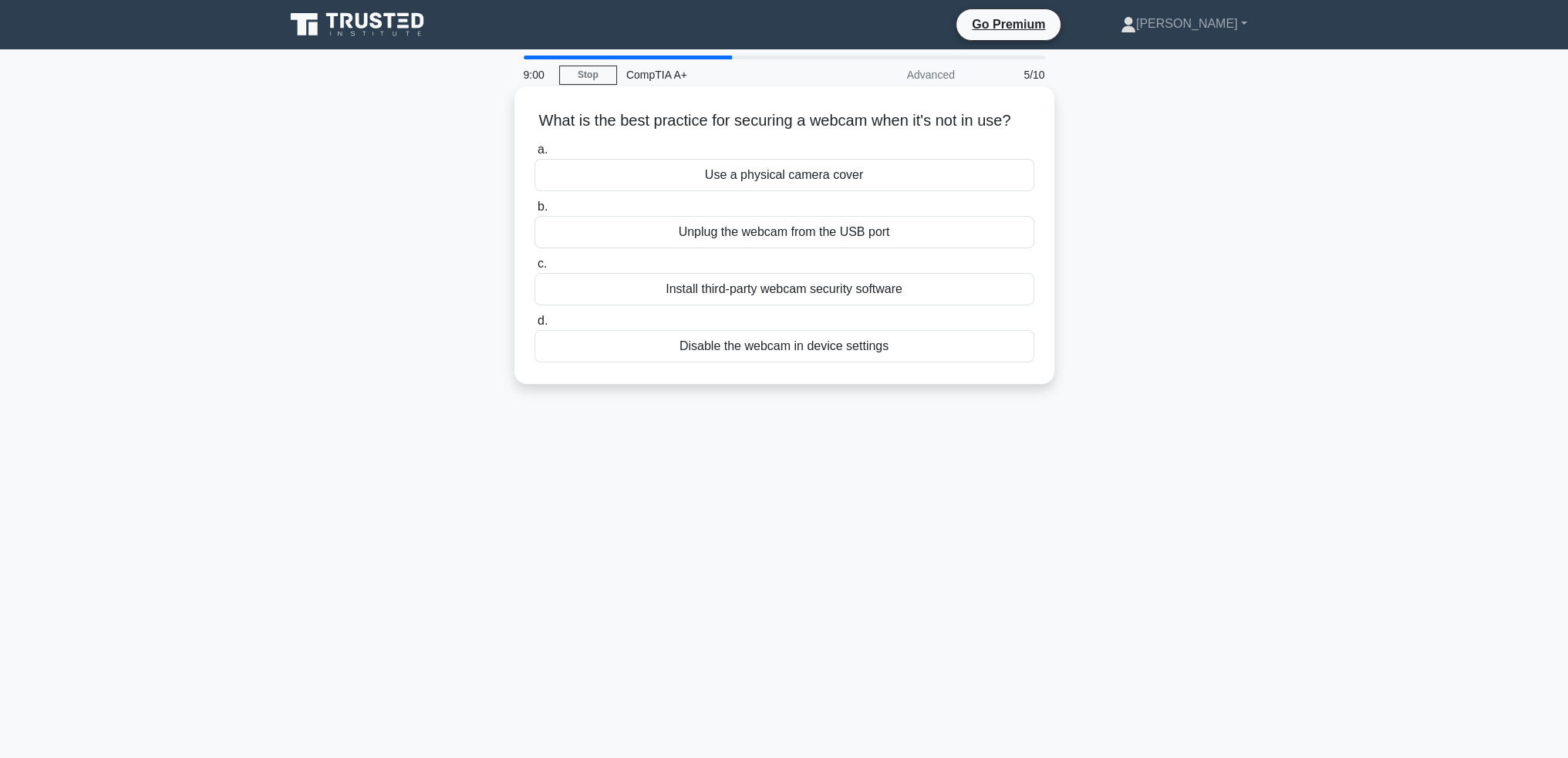
click at [797, 248] on div "Unplug the webcam from the USB port" at bounding box center [784, 232] width 500 height 32
click at [534, 212] on input "b. Unplug the webcam from the USB port" at bounding box center [534, 207] width 0 height 10
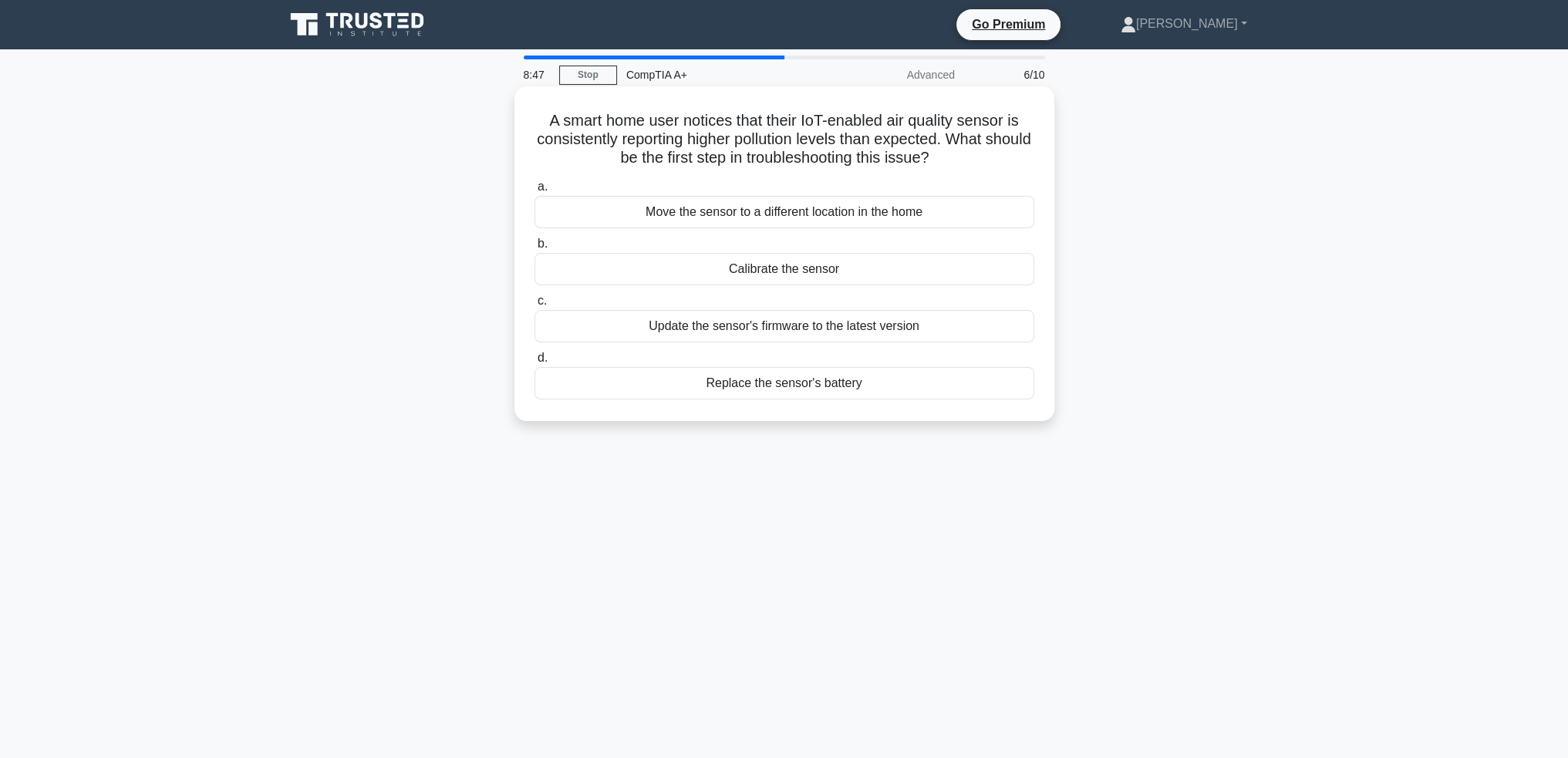
click at [806, 330] on div "Update the sensor's firmware to the latest version" at bounding box center [784, 326] width 500 height 32
click at [534, 306] on input "c. Update the sensor's firmware to the latest version" at bounding box center [534, 301] width 0 height 10
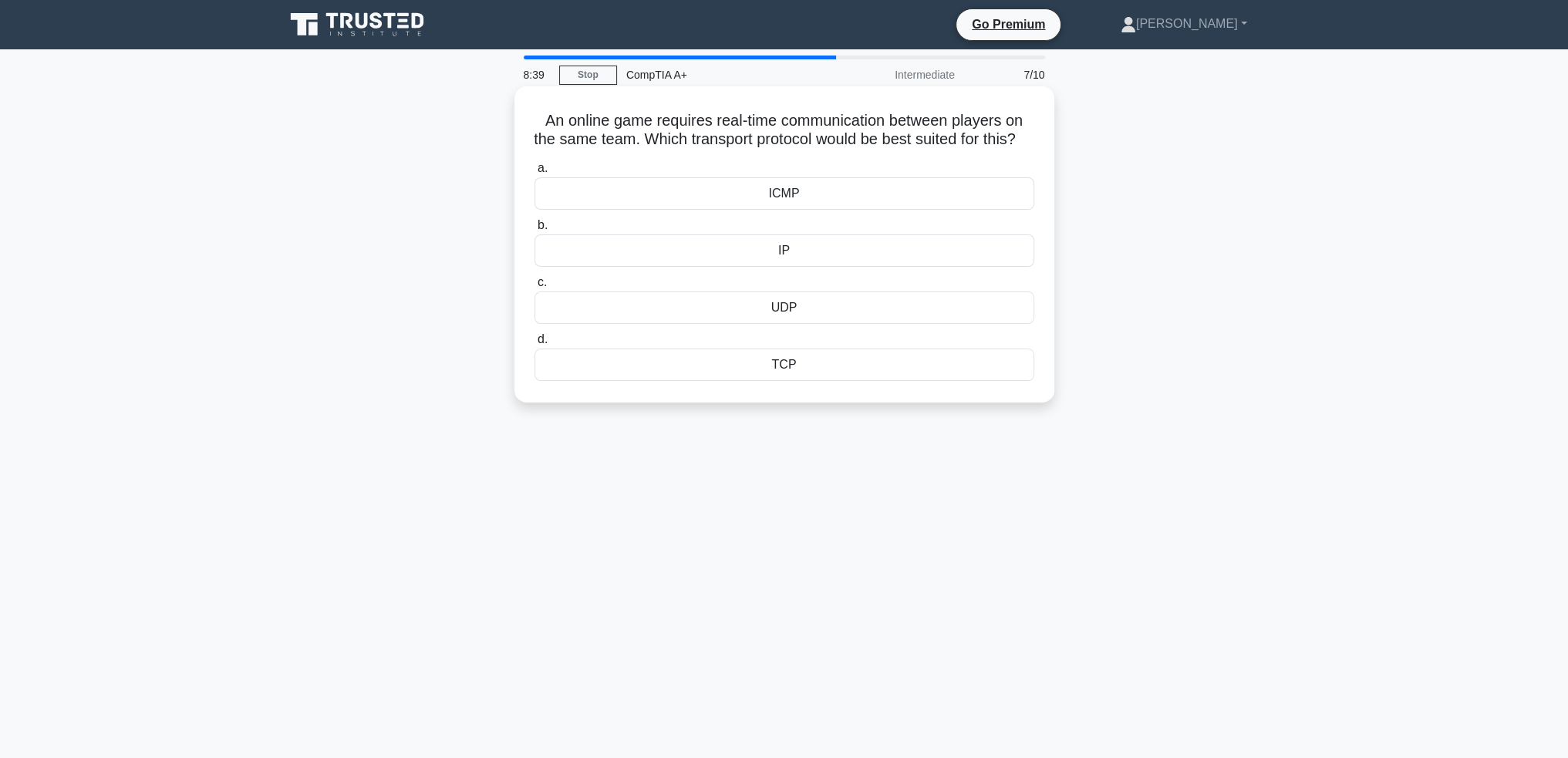
click at [793, 209] on div "ICMP" at bounding box center [784, 193] width 500 height 32
click at [534, 173] on input "a. ICMP" at bounding box center [534, 168] width 0 height 10
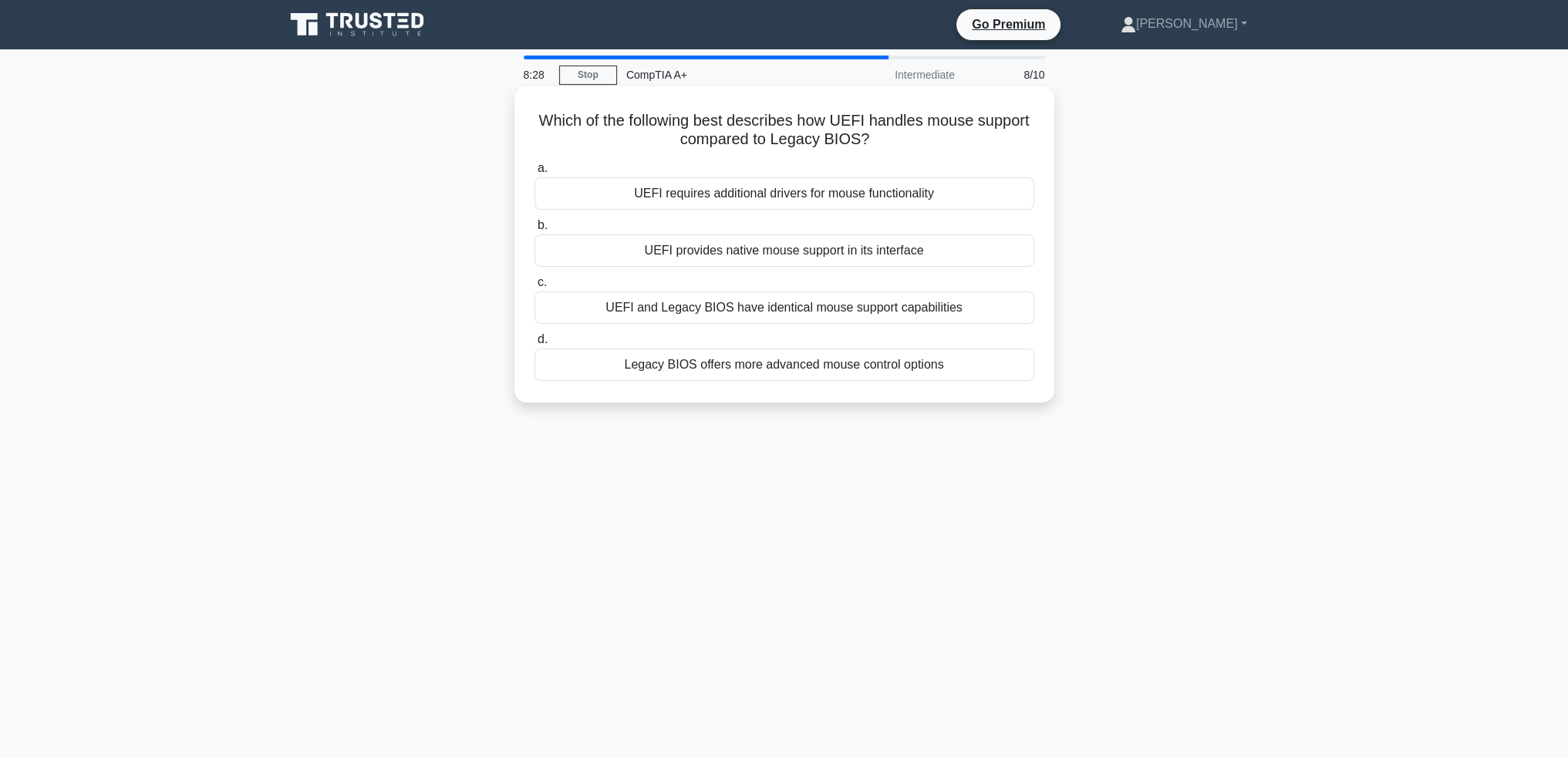
click at [796, 258] on div "UEFI provides native mouse support in its interface" at bounding box center [784, 251] width 500 height 32
click at [534, 230] on input "b. UEFI provides native mouse support in its interface" at bounding box center [534, 226] width 0 height 10
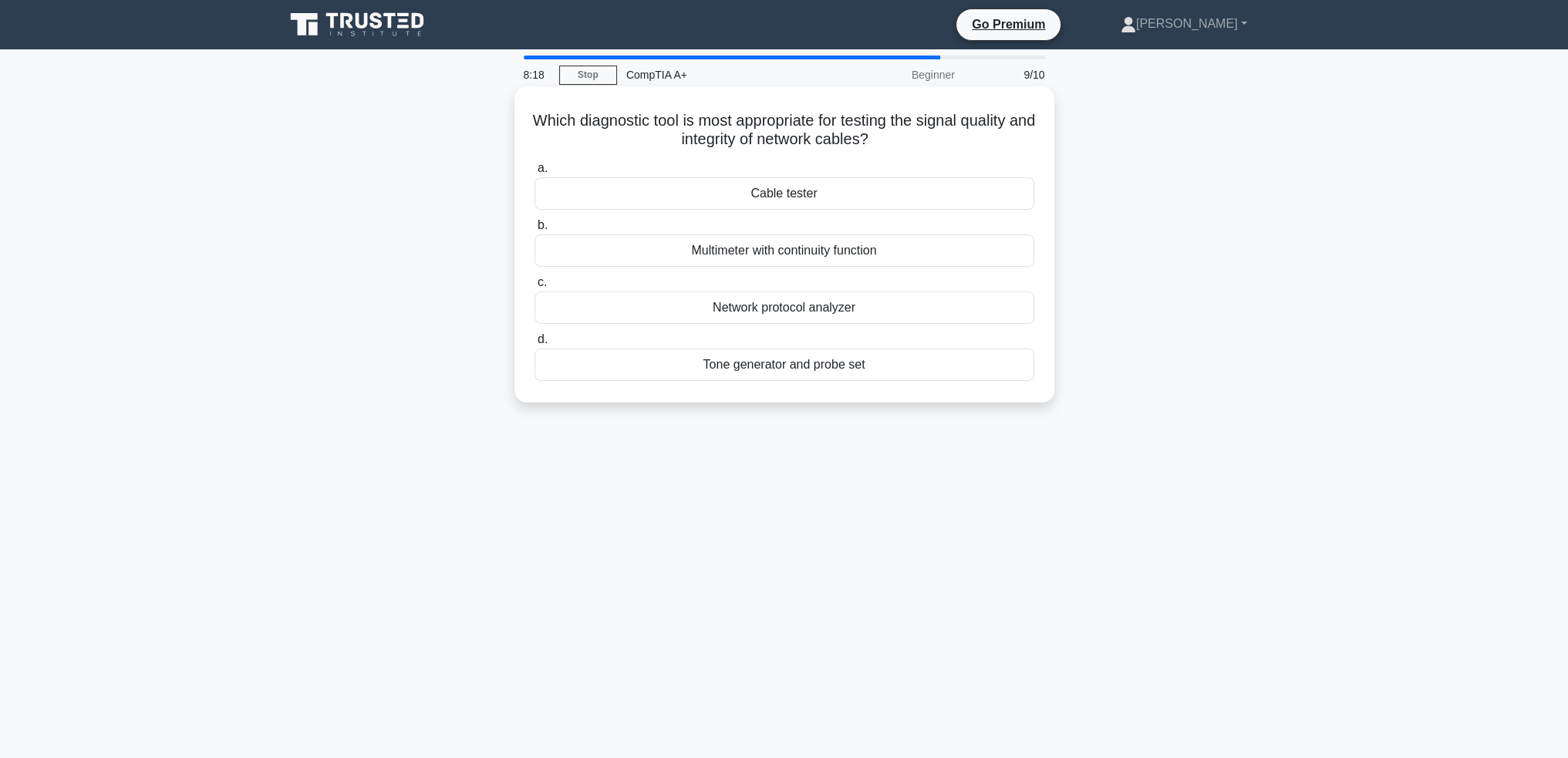
click at [778, 309] on div "Network protocol analyzer" at bounding box center [784, 308] width 500 height 32
click at [534, 288] on input "c. Network protocol analyzer" at bounding box center [534, 283] width 0 height 10
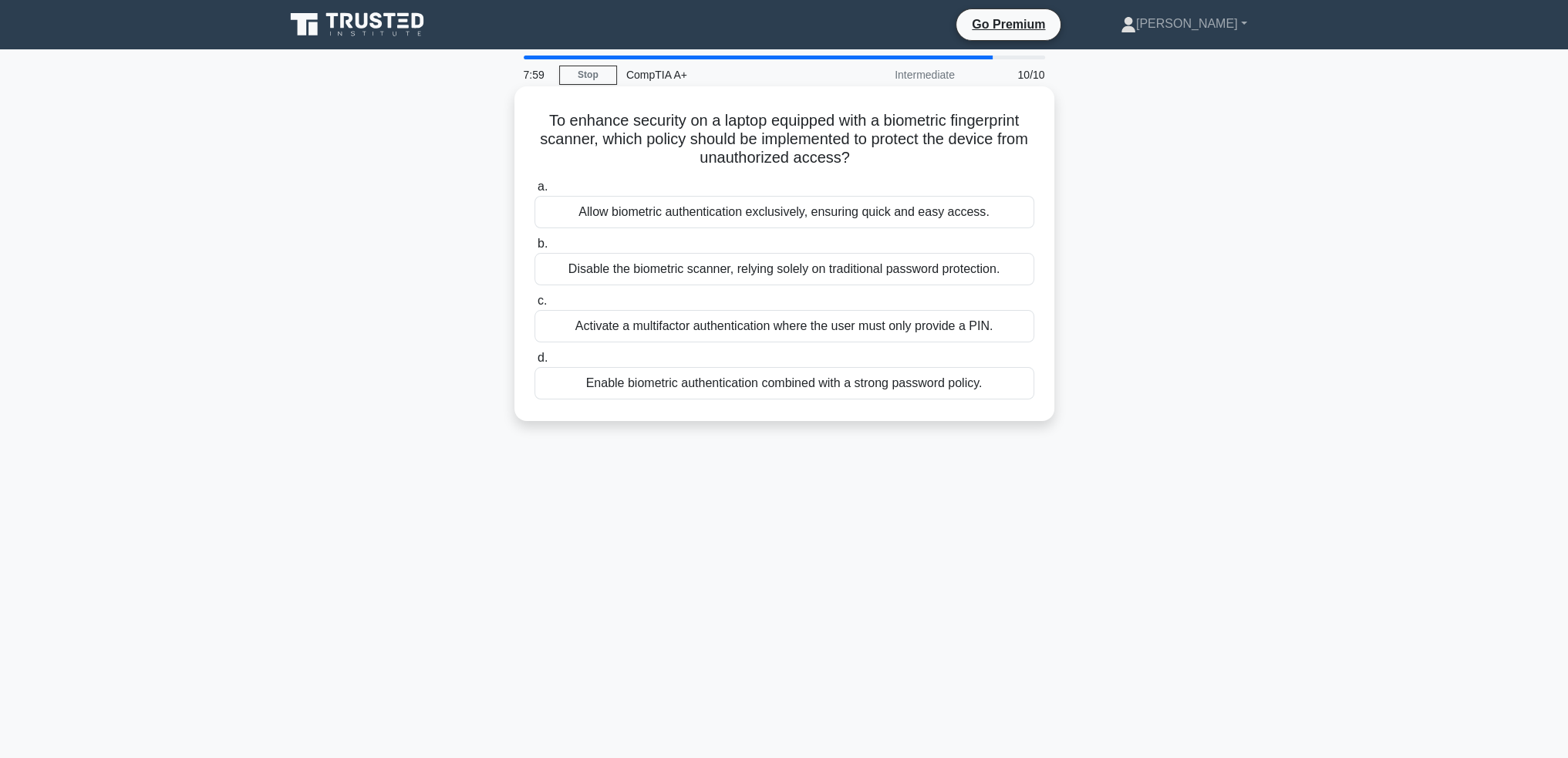
click at [784, 384] on div "Enable biometric authentication combined with a strong password policy." at bounding box center [784, 383] width 500 height 32
click at [534, 363] on input "d. Enable biometric authentication combined with a strong password policy." at bounding box center [534, 358] width 0 height 10
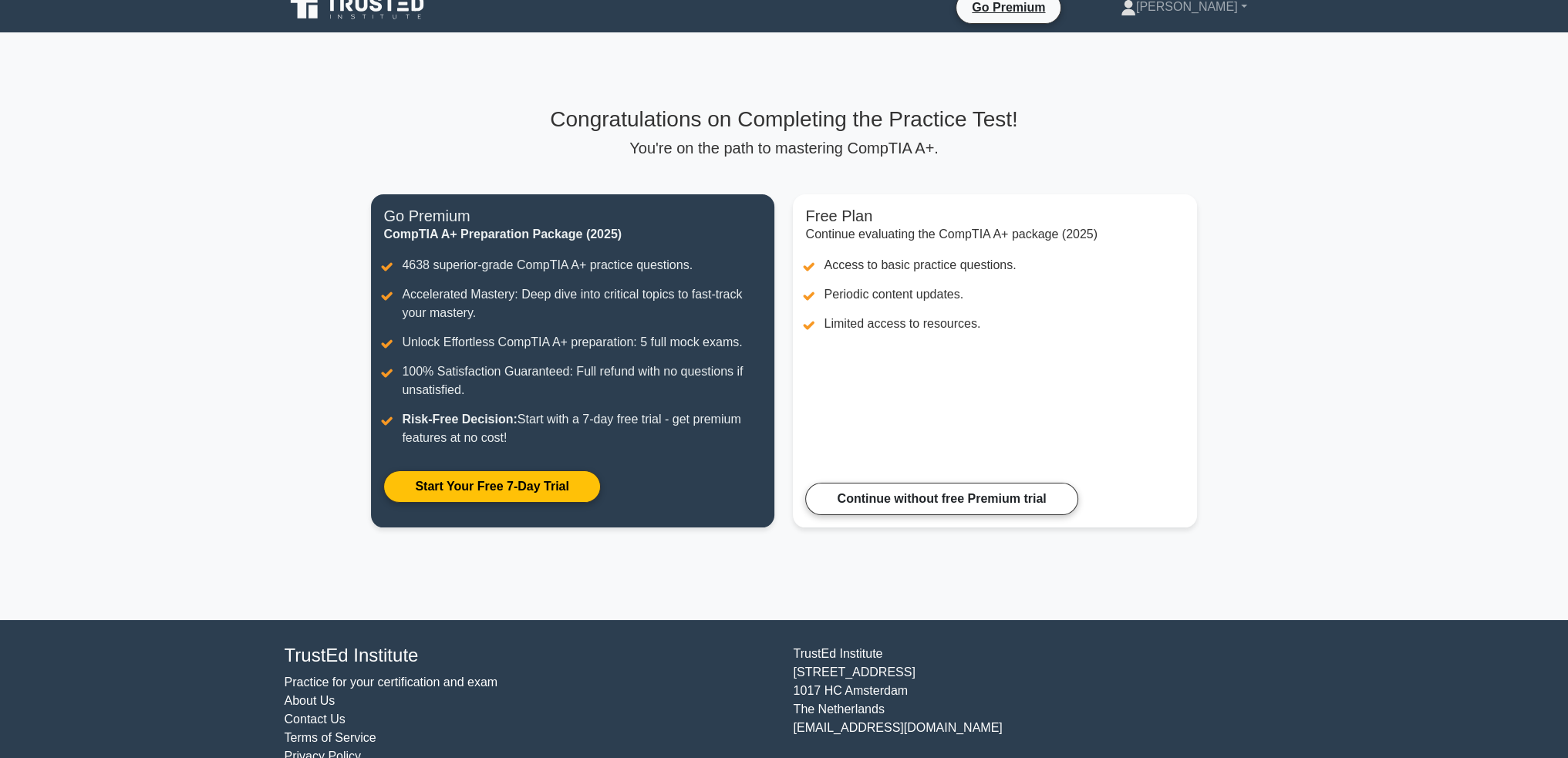
scroll to position [48, 0]
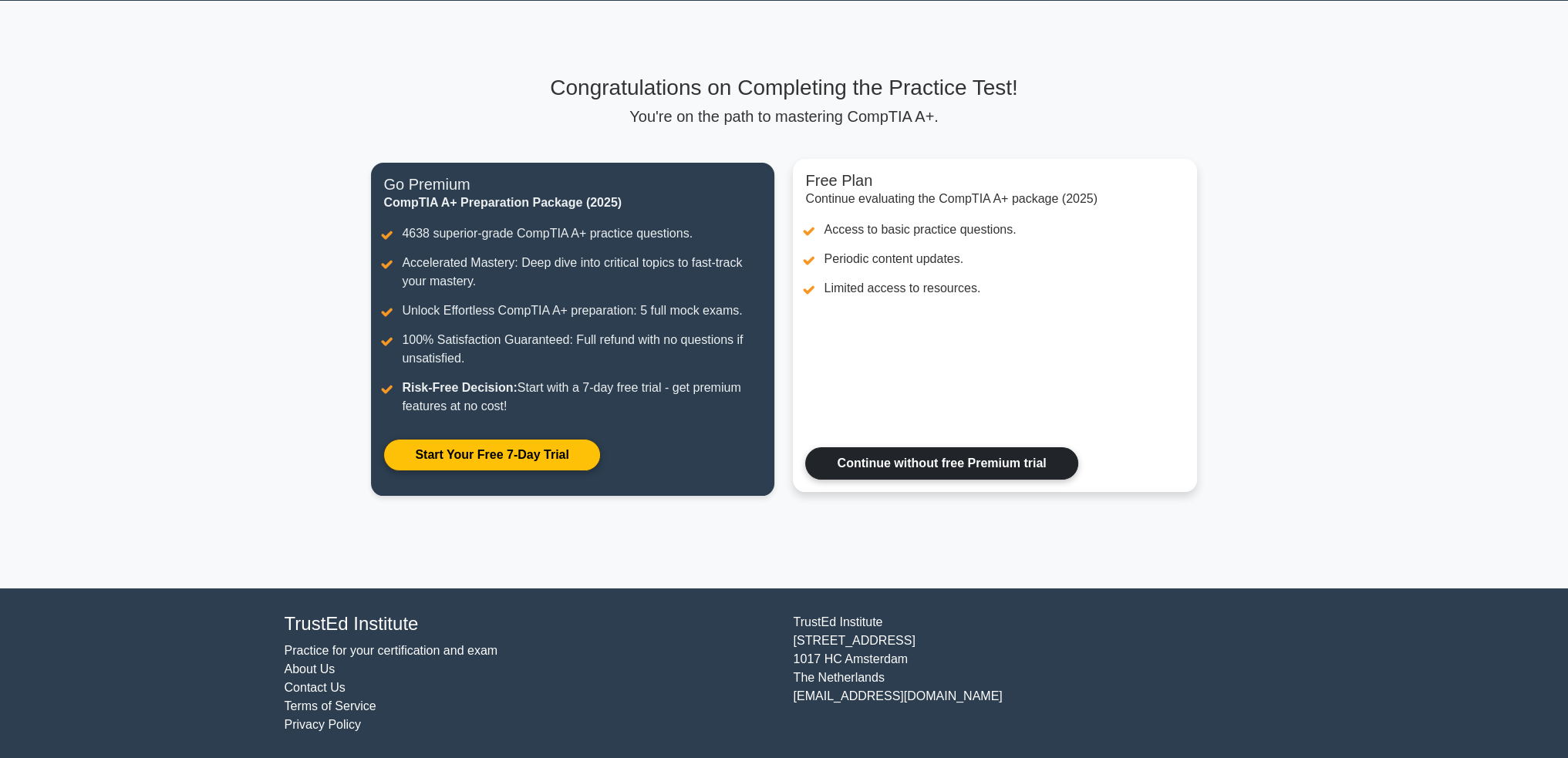
click at [886, 479] on link "Continue without free Premium trial" at bounding box center [941, 463] width 272 height 32
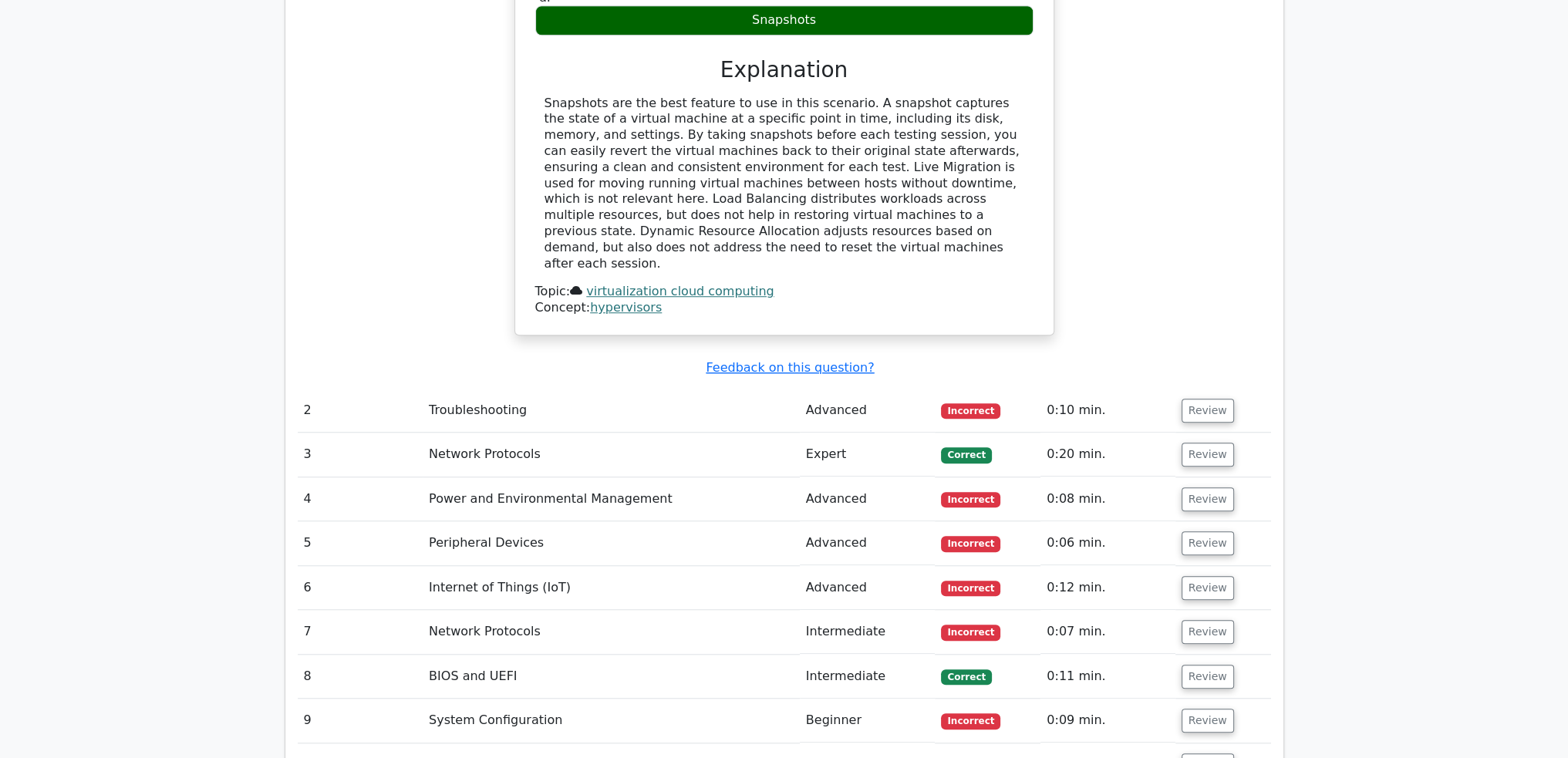
scroll to position [1696, 0]
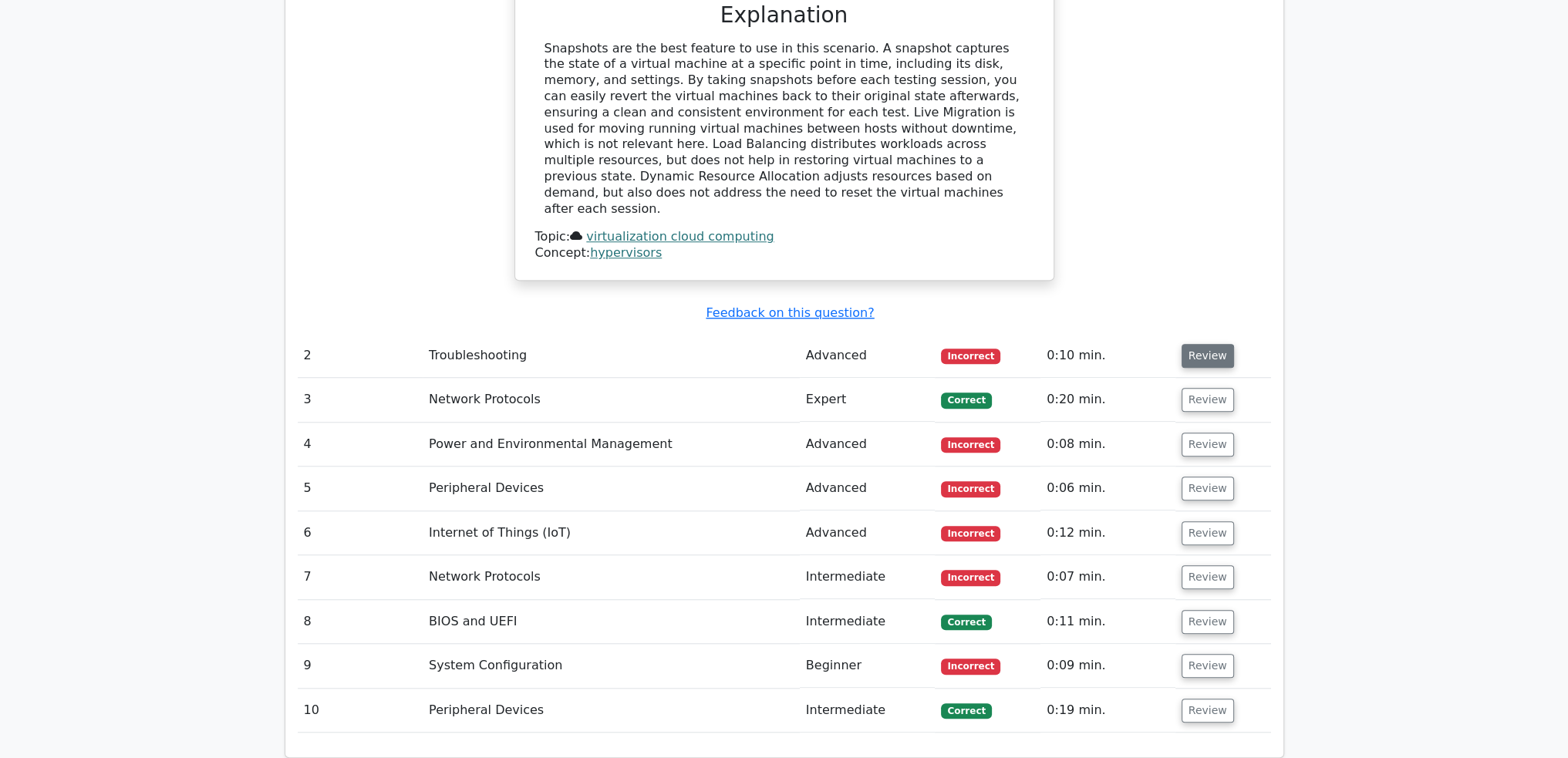
click at [1199, 344] on button "Review" at bounding box center [1208, 356] width 52 height 24
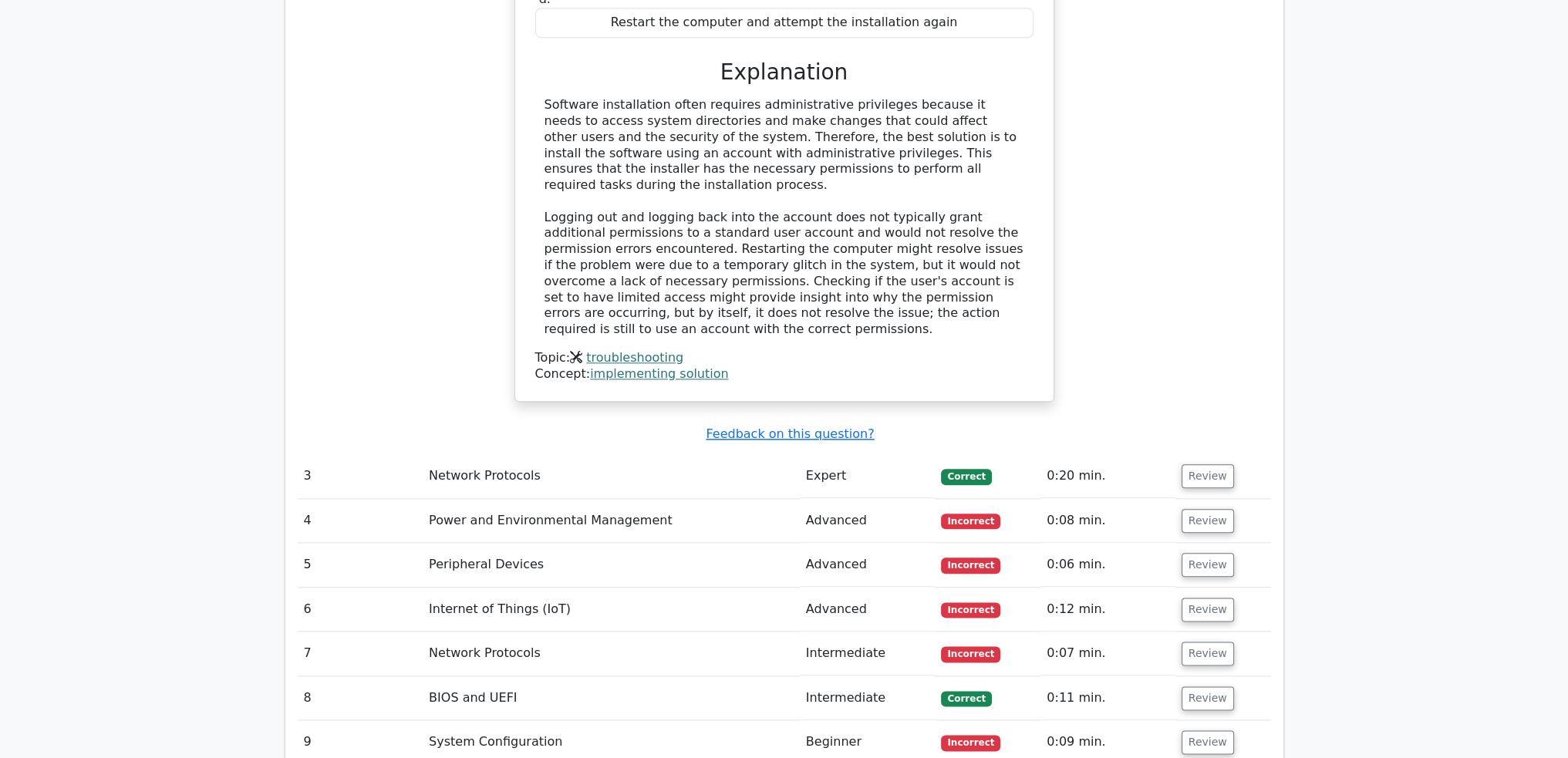
scroll to position [2391, 0]
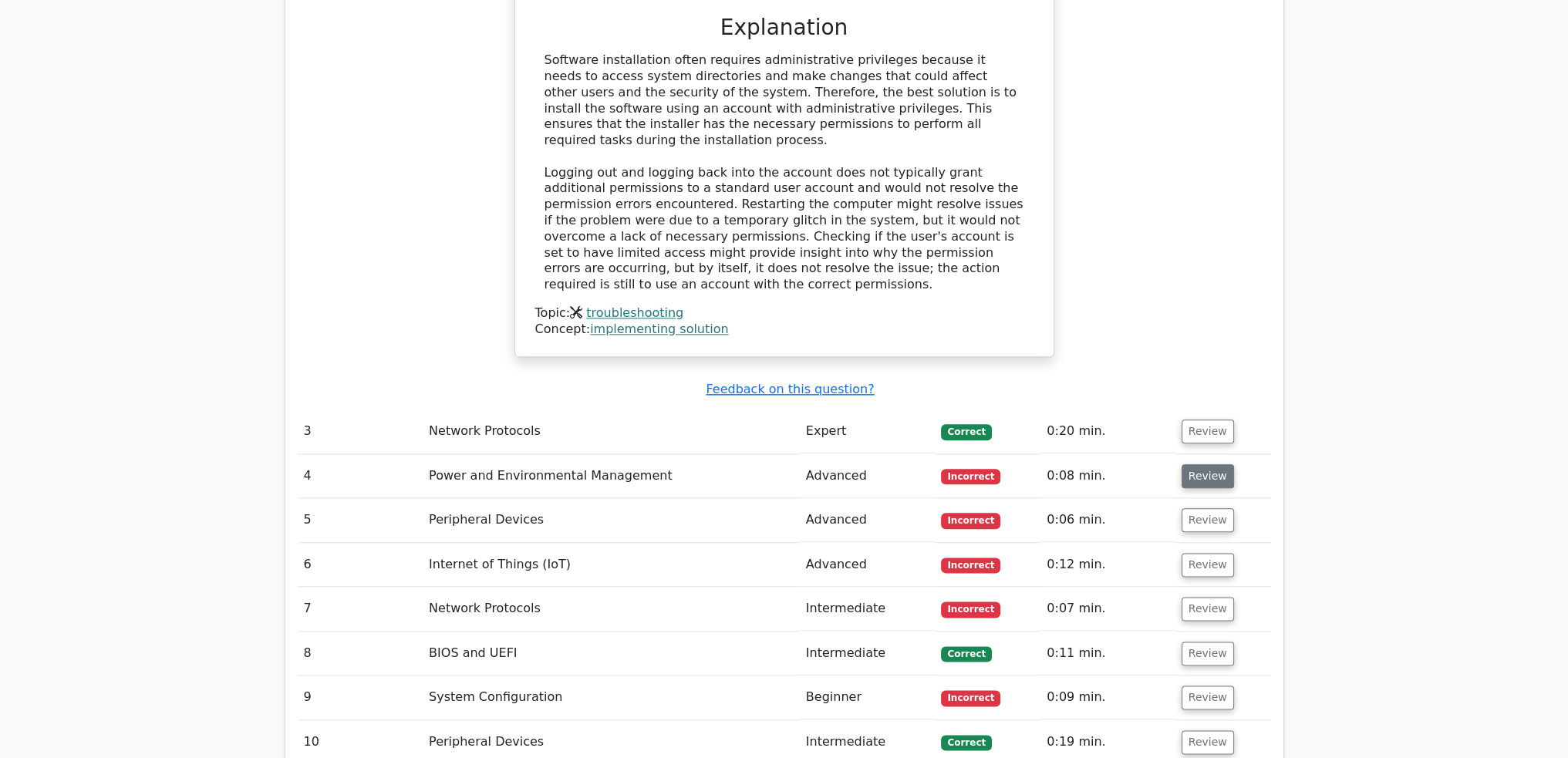
click at [1205, 464] on button "Review" at bounding box center [1208, 476] width 52 height 24
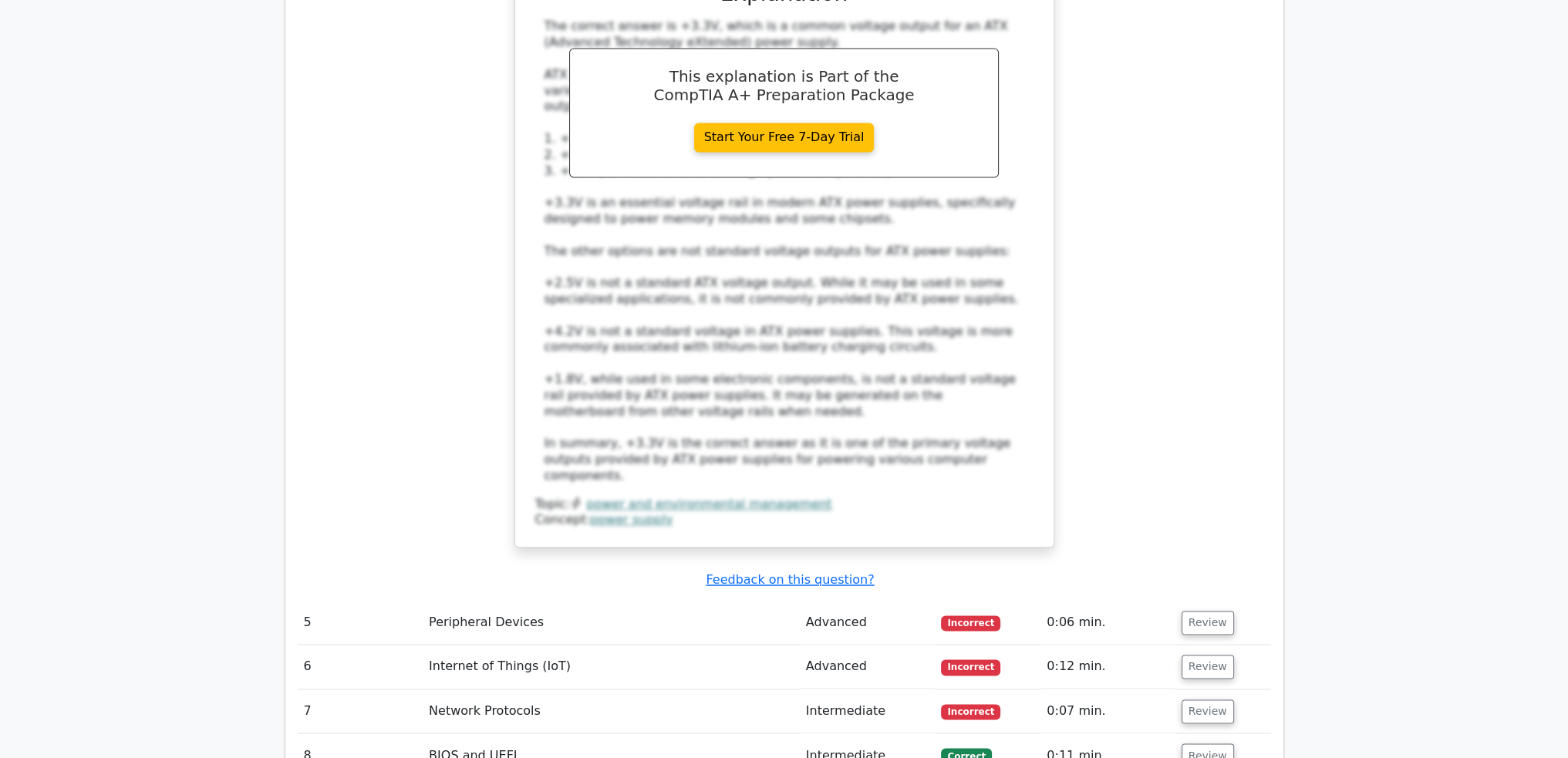
scroll to position [3393, 0]
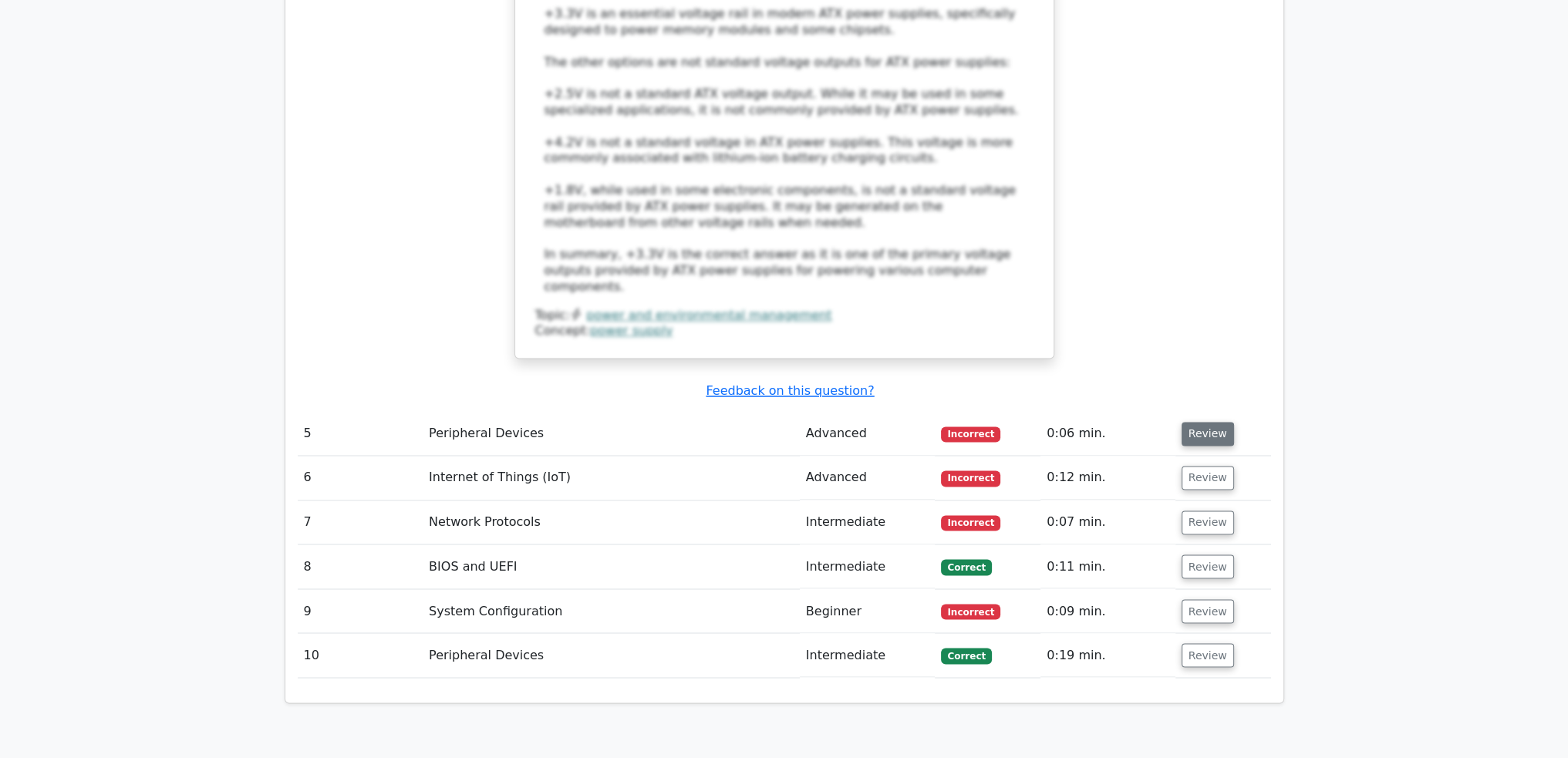
click at [1221, 422] on button "Review" at bounding box center [1208, 434] width 52 height 24
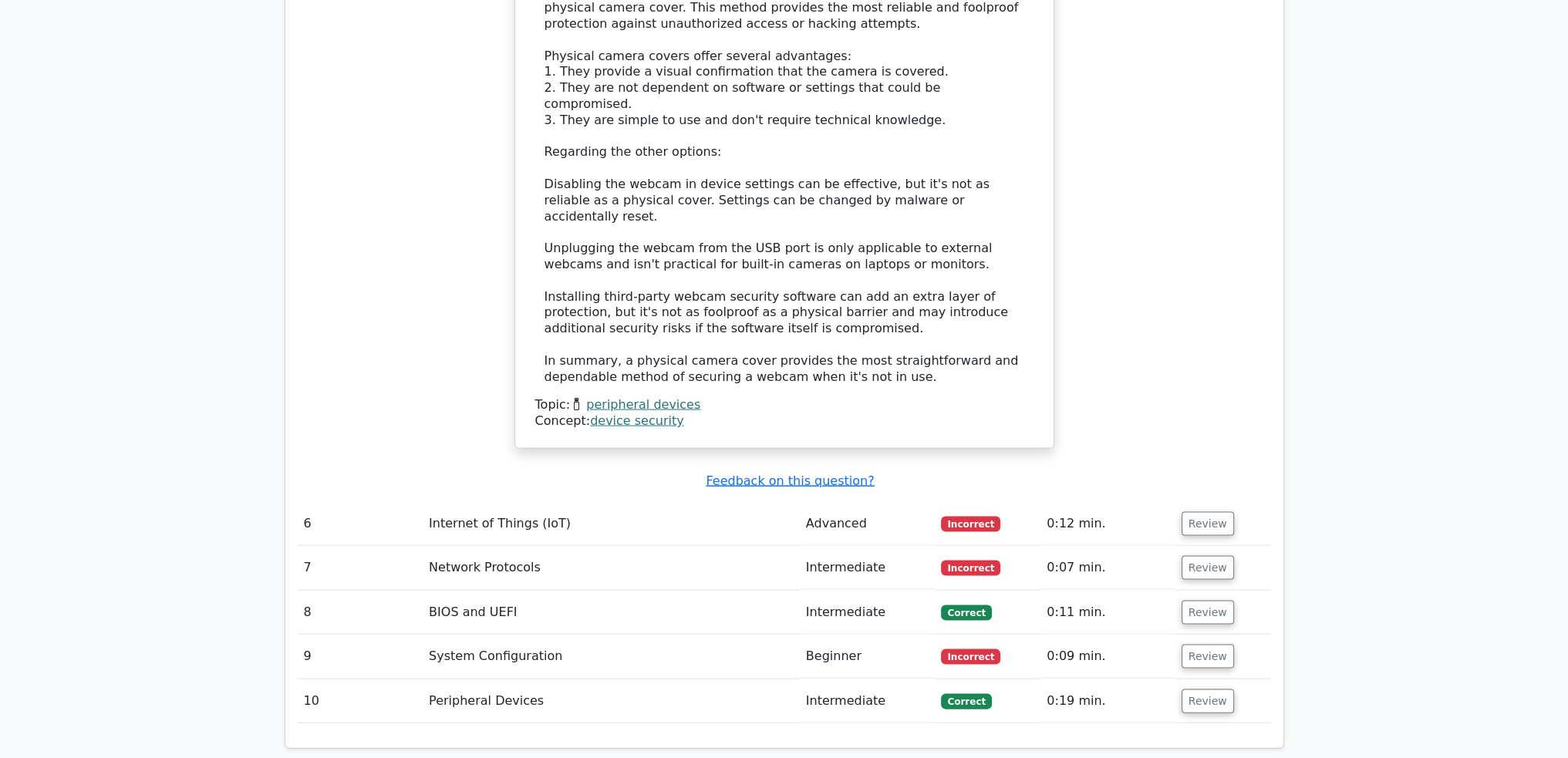
scroll to position [4318, 0]
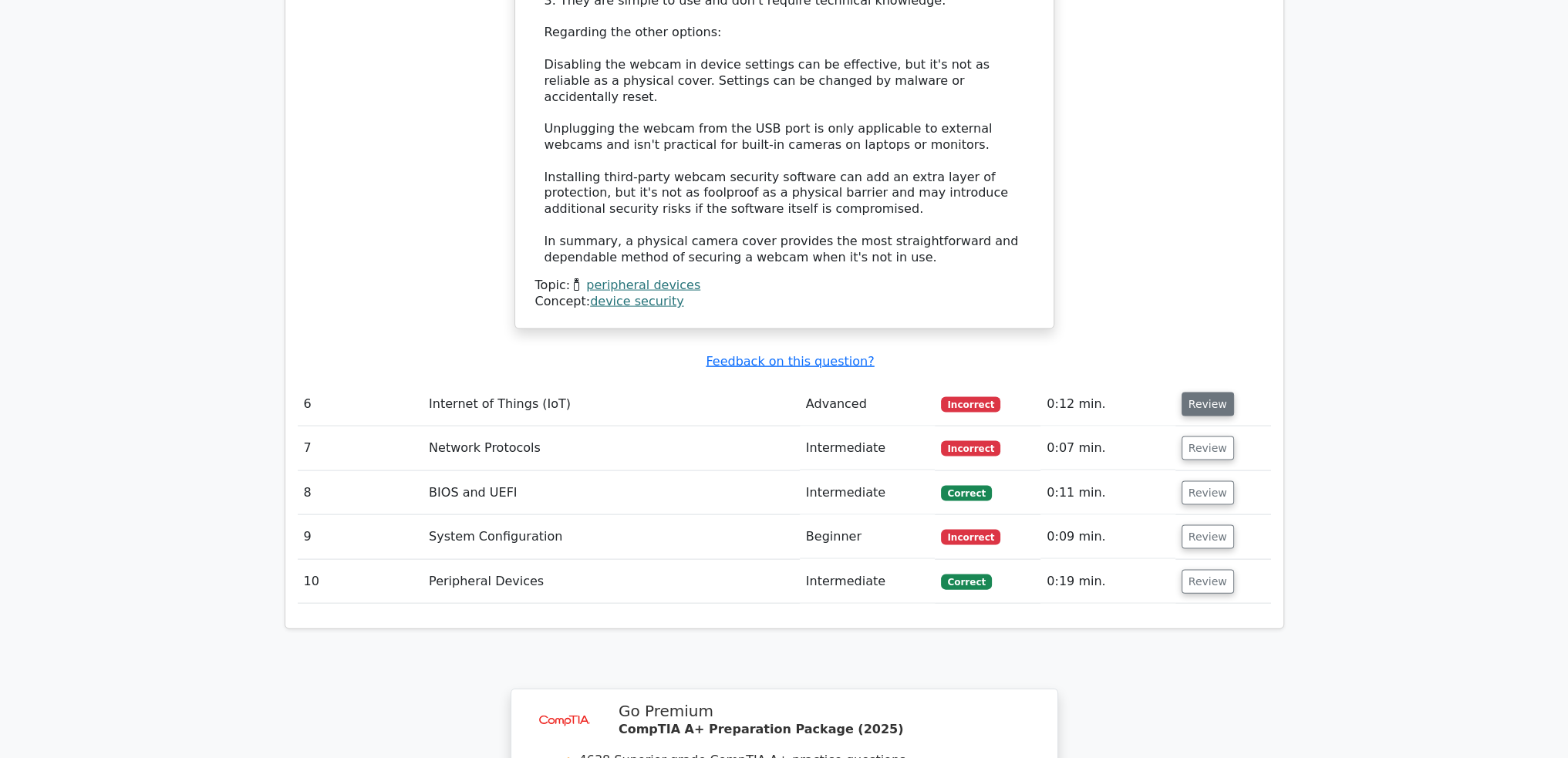
click at [1206, 392] on button "Review" at bounding box center [1208, 404] width 52 height 24
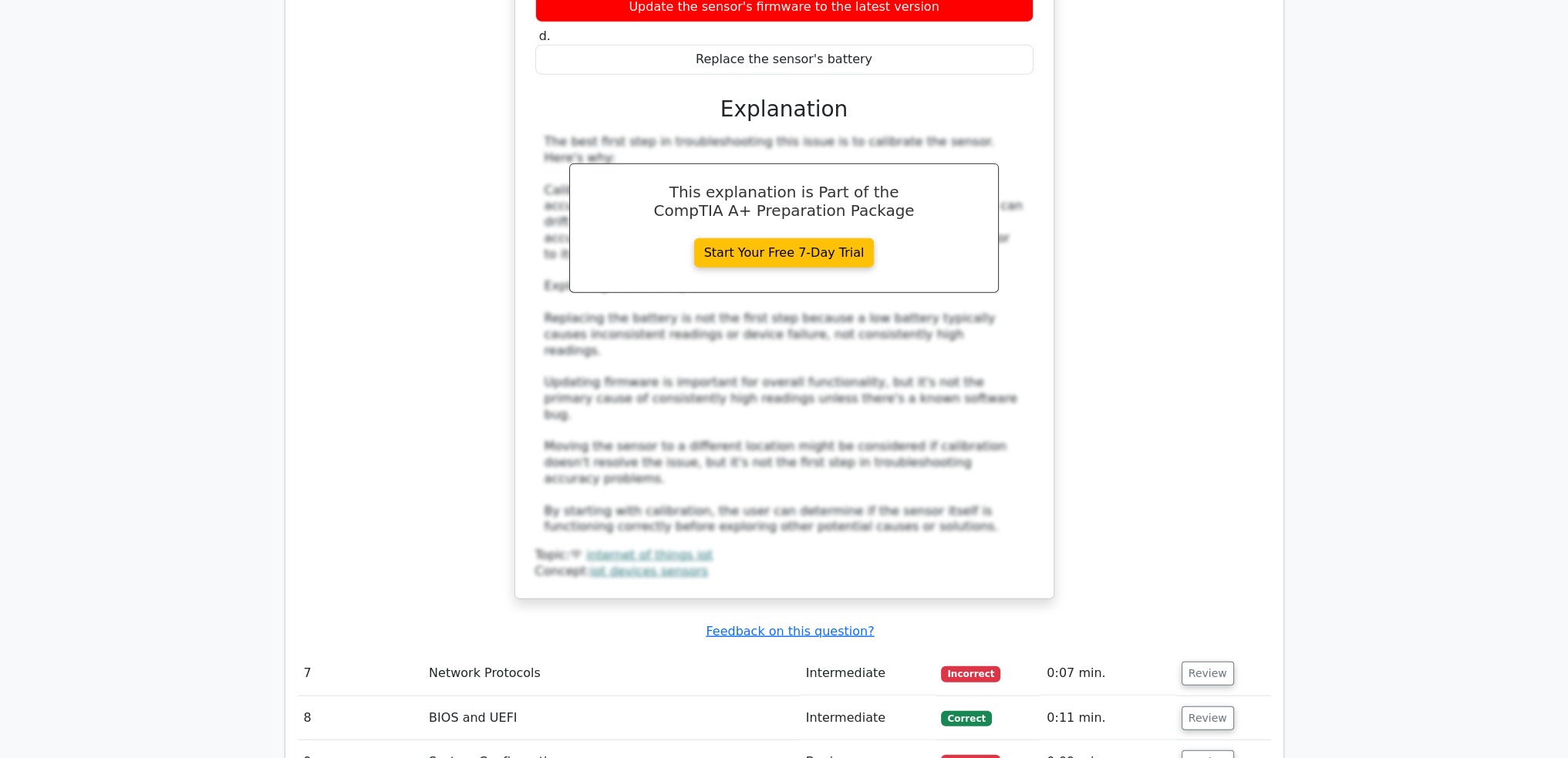
scroll to position [5012, 0]
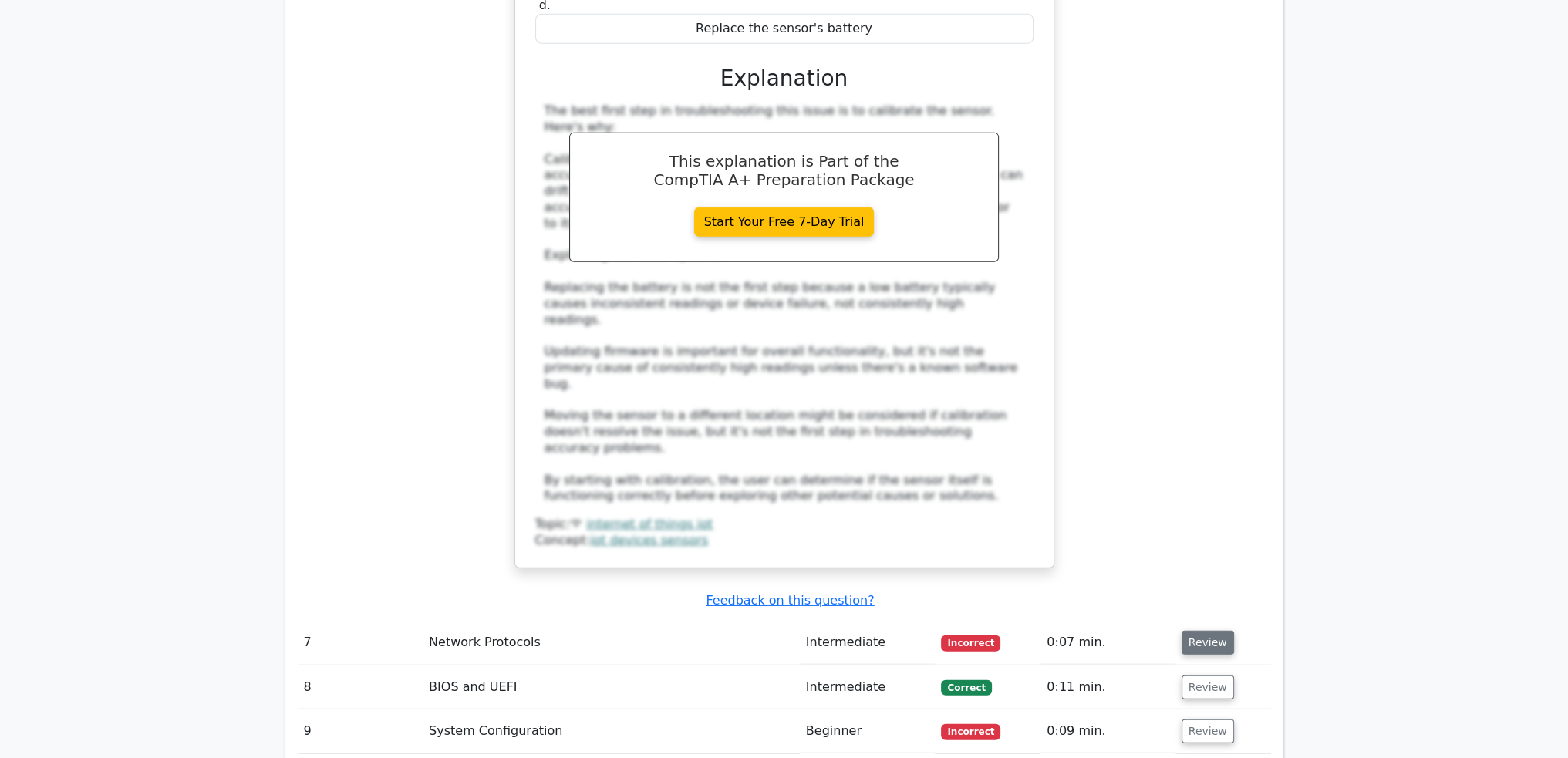
click at [1218, 631] on button "Review" at bounding box center [1208, 643] width 52 height 24
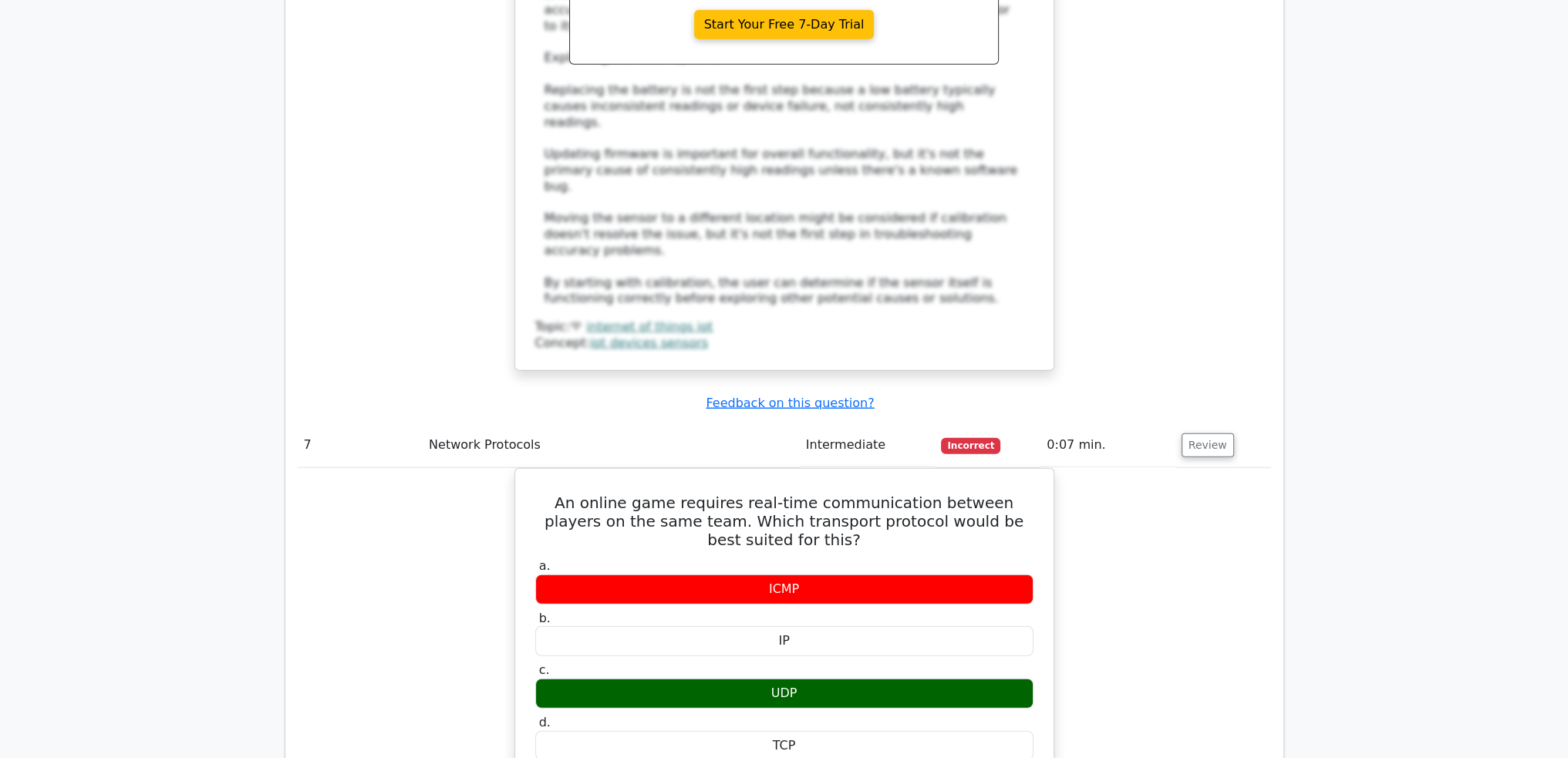
scroll to position [5706, 0]
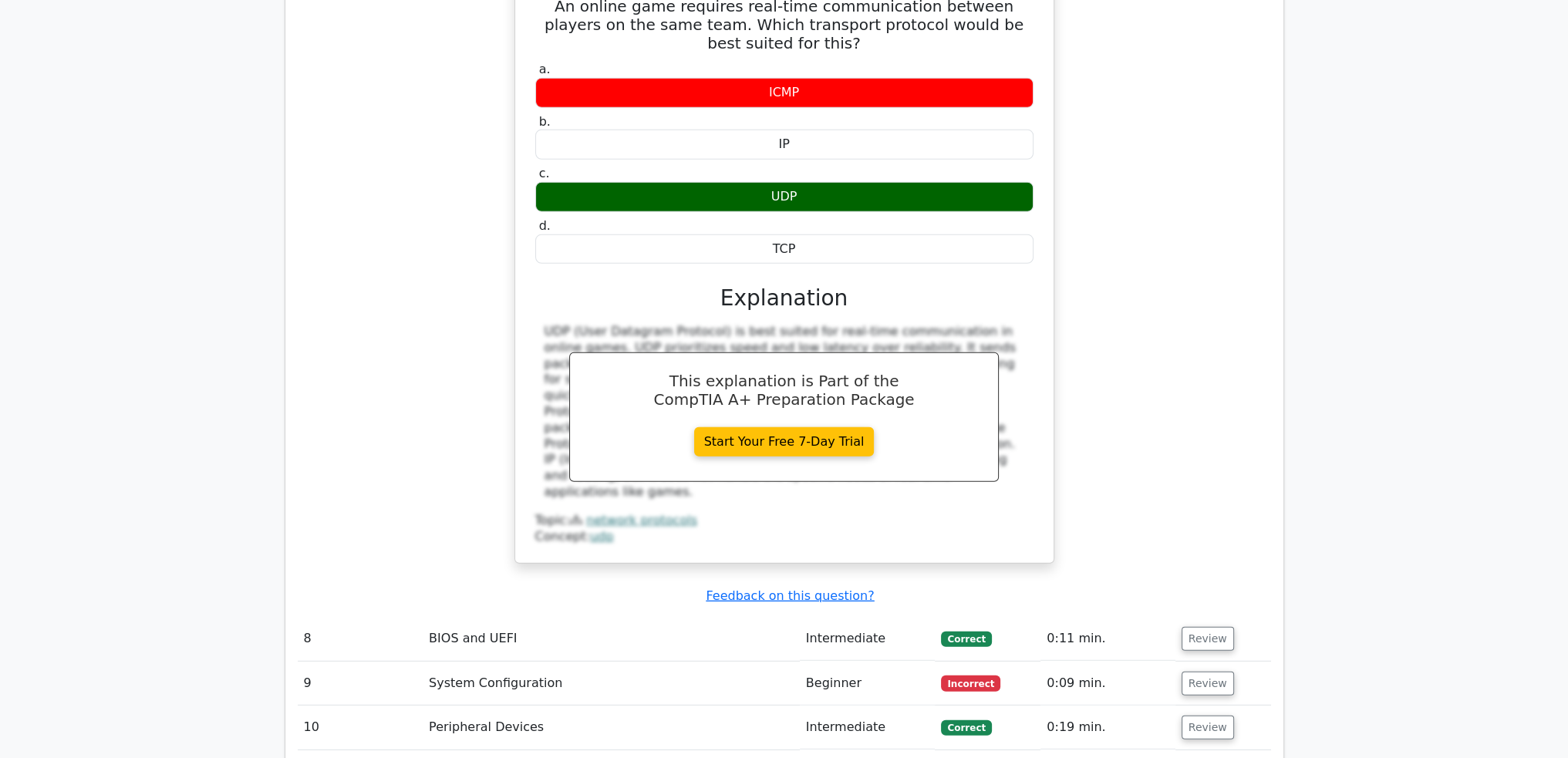
click at [1206, 661] on td "Review" at bounding box center [1223, 683] width 96 height 44
click at [1201, 672] on button "Review" at bounding box center [1208, 684] width 52 height 24
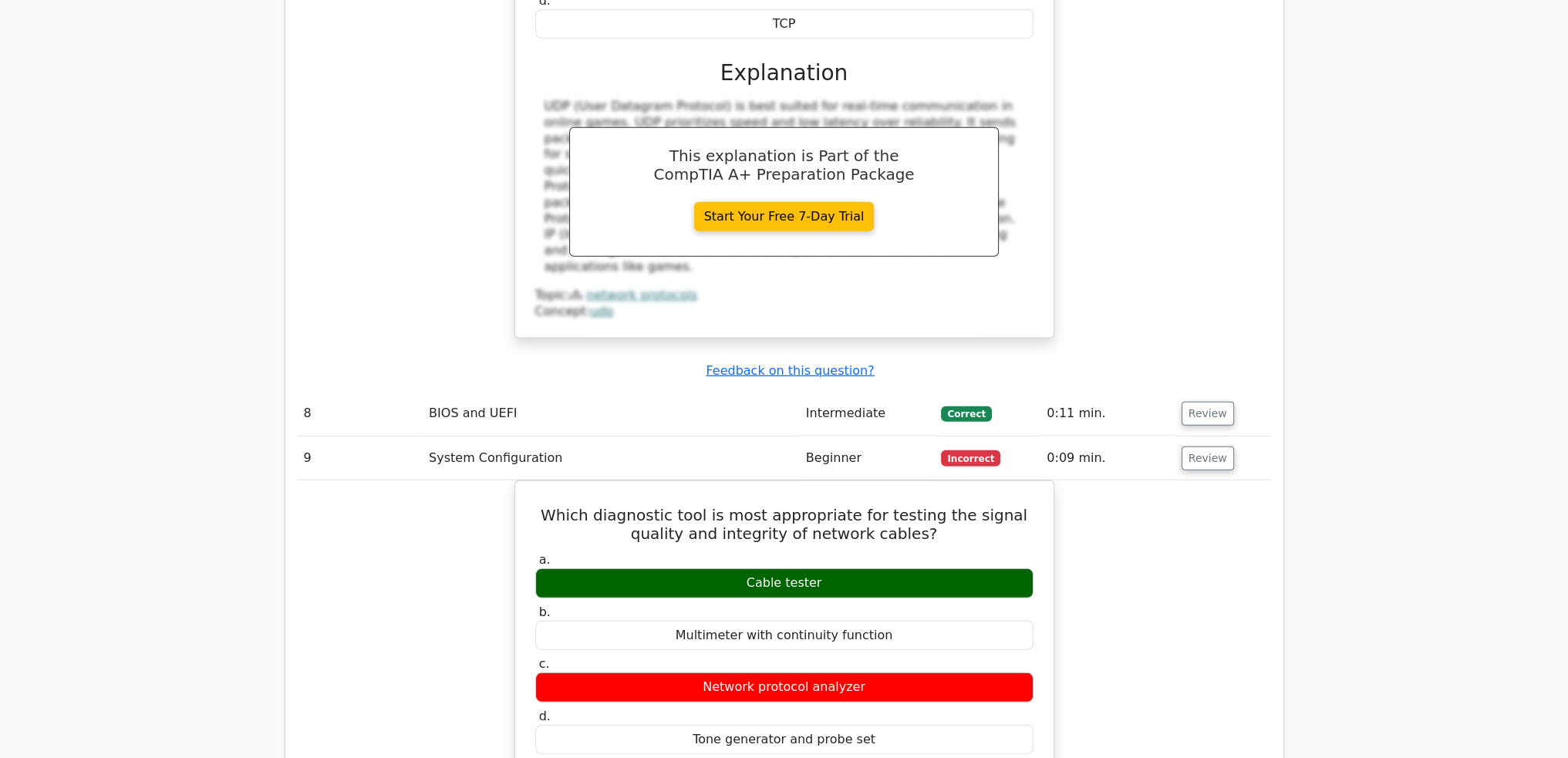
scroll to position [6015, 0]
